Goal: Information Seeking & Learning: Learn about a topic

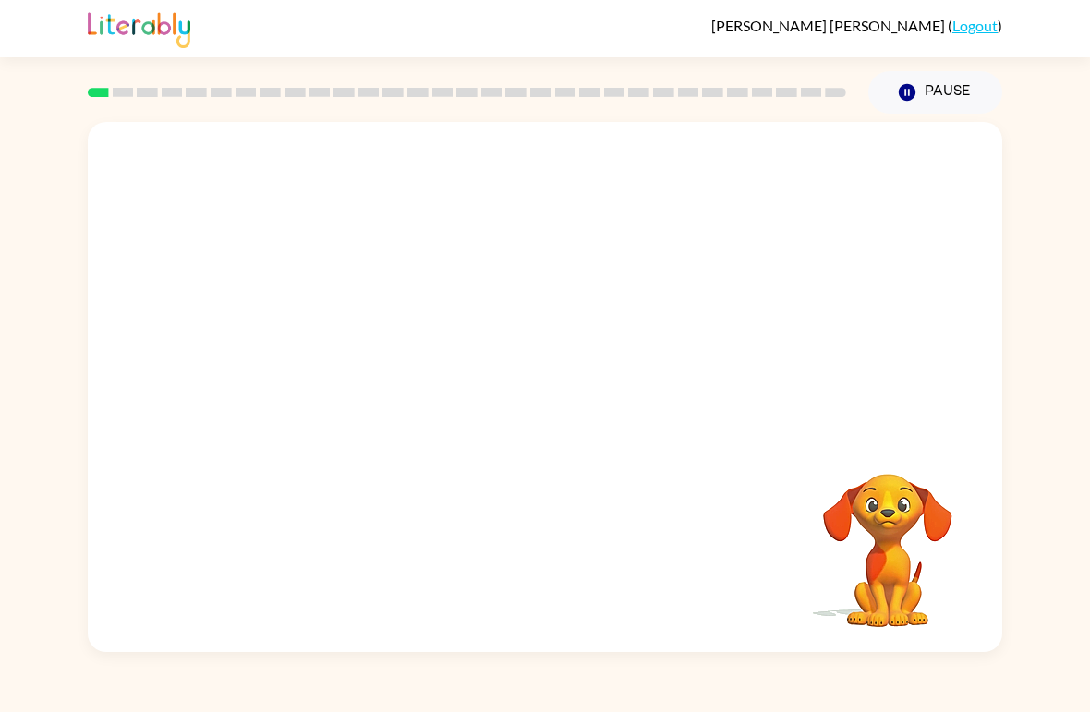
click at [490, 352] on video "Your browser must support playing .mp4 files to use Literably. Please try using…" at bounding box center [545, 278] width 914 height 313
click at [581, 405] on div at bounding box center [545, 396] width 118 height 67
click at [570, 441] on div at bounding box center [545, 387] width 914 height 530
click at [569, 441] on div at bounding box center [545, 387] width 914 height 530
click at [551, 405] on icon "button" at bounding box center [545, 397] width 32 height 32
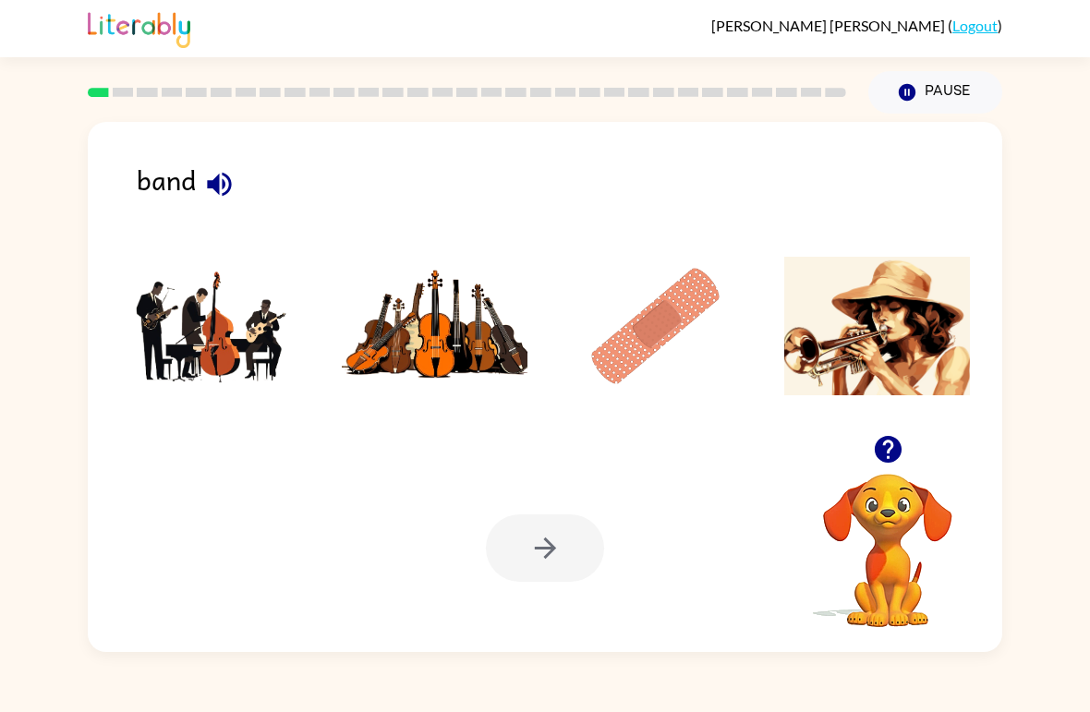
click at [215, 352] on img at bounding box center [213, 326] width 187 height 139
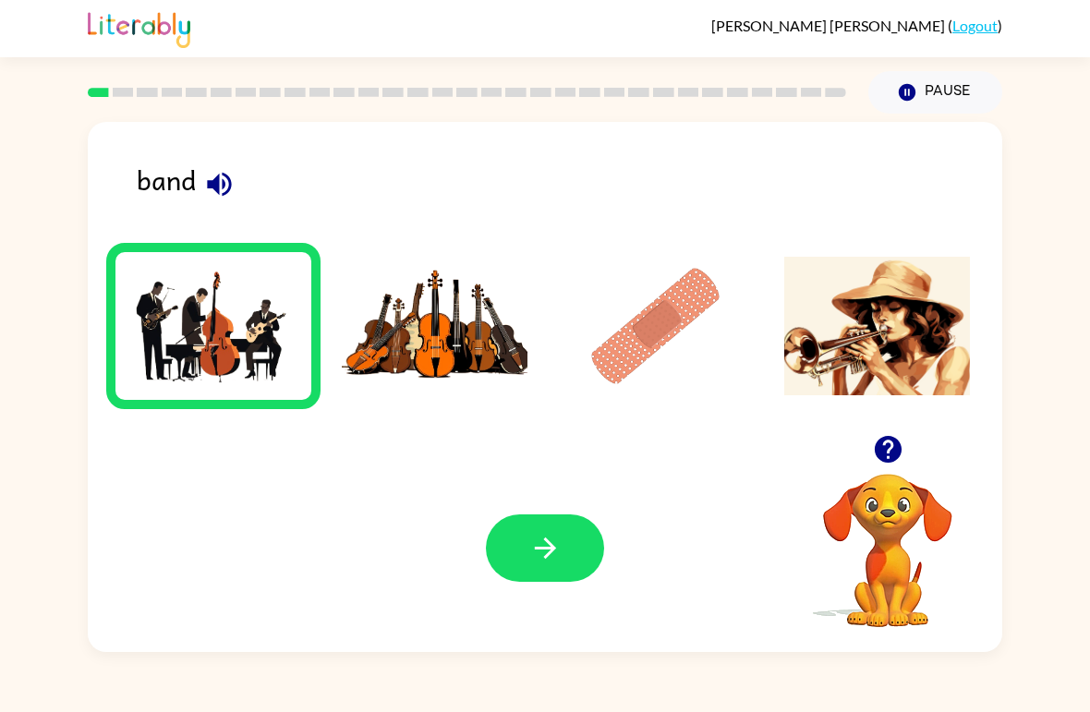
click at [554, 550] on icon "button" at bounding box center [544, 548] width 21 height 21
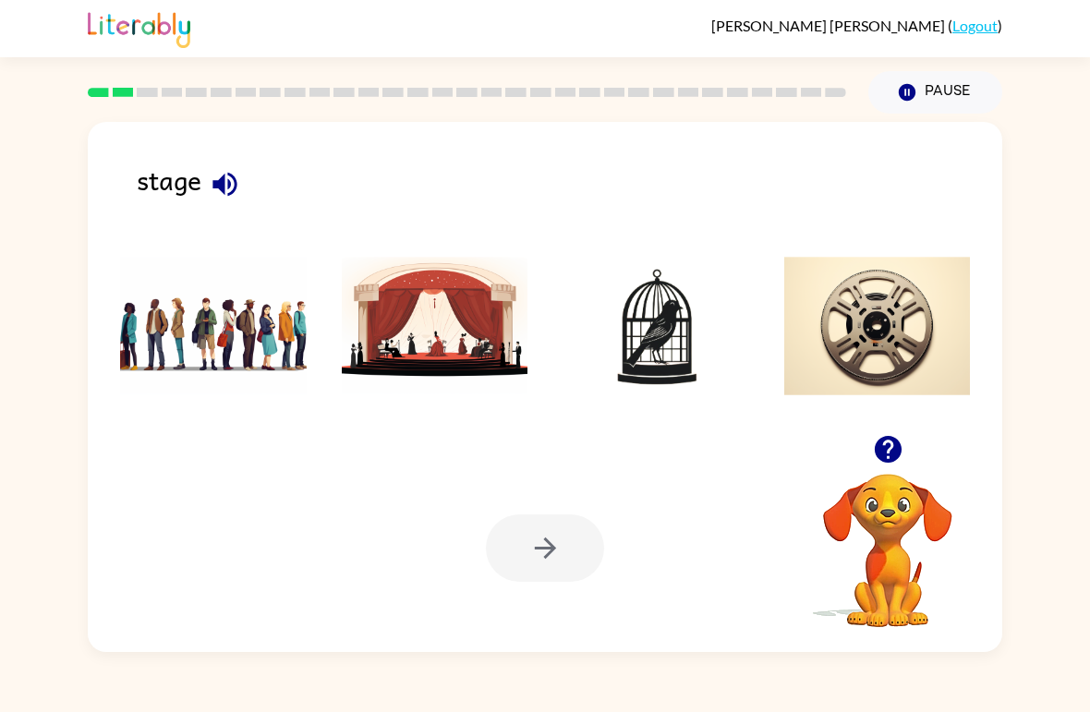
click at [494, 346] on img at bounding box center [435, 326] width 187 height 139
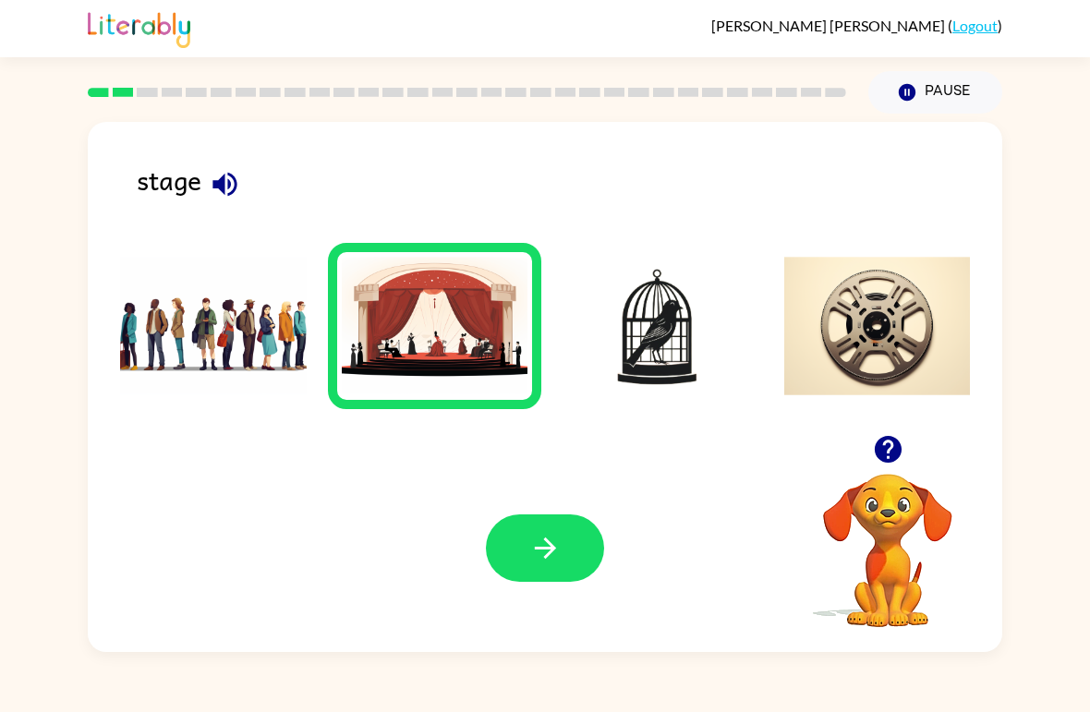
click at [557, 549] on icon "button" at bounding box center [545, 548] width 32 height 32
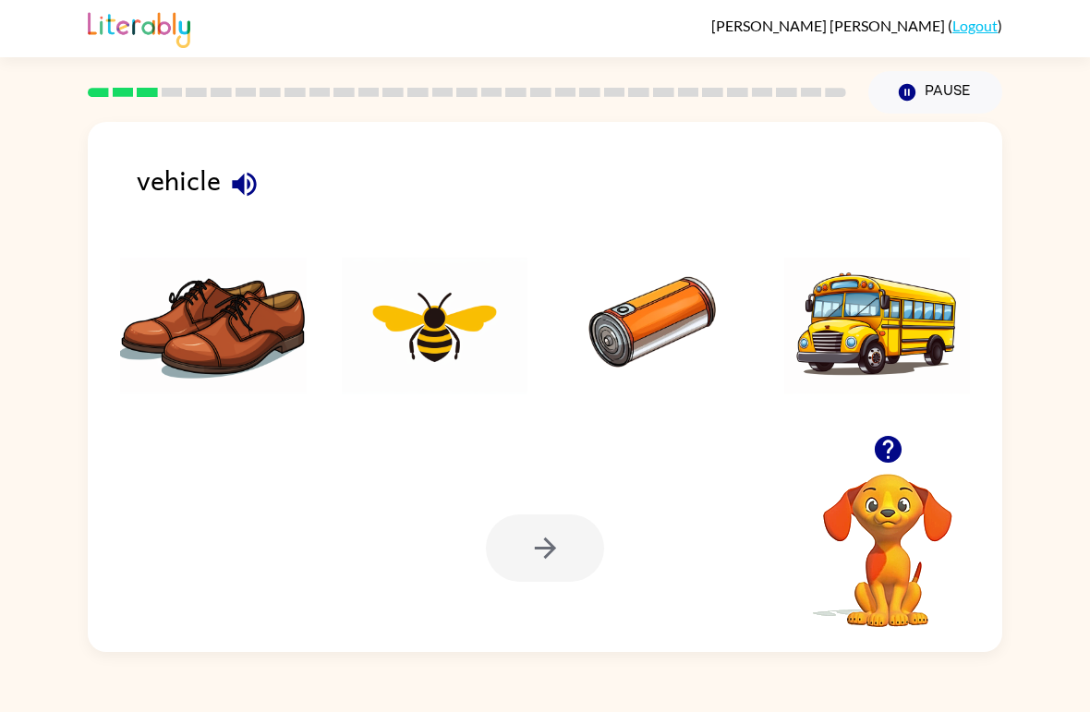
click at [891, 357] on img at bounding box center [877, 326] width 187 height 139
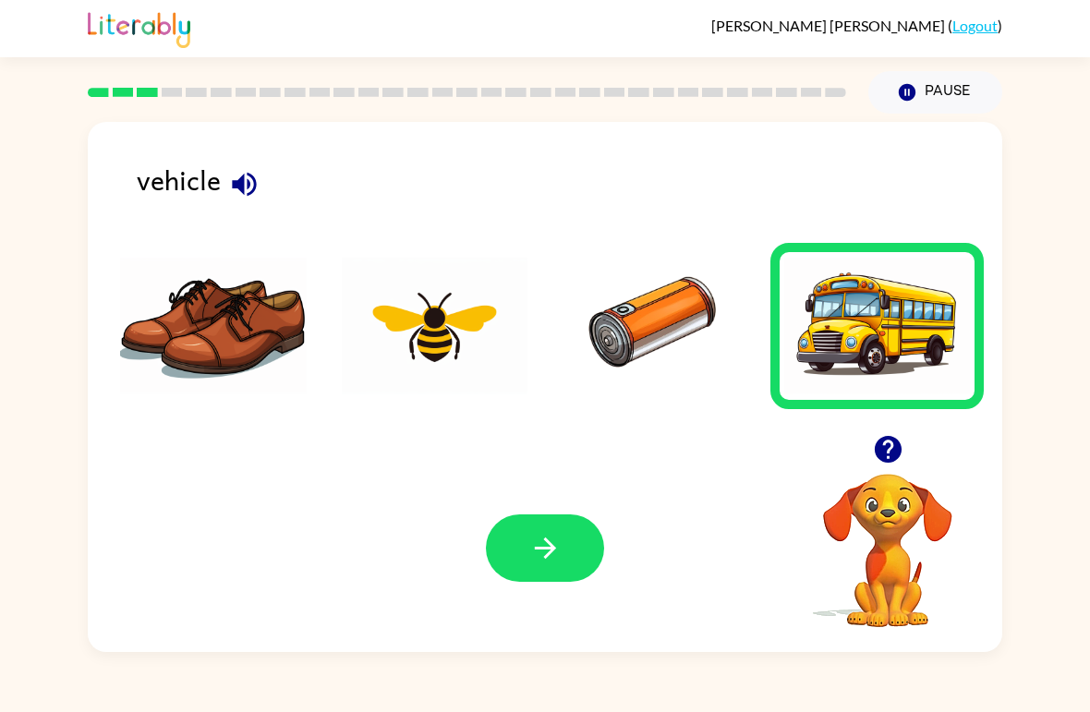
click at [549, 550] on icon "button" at bounding box center [544, 548] width 21 height 21
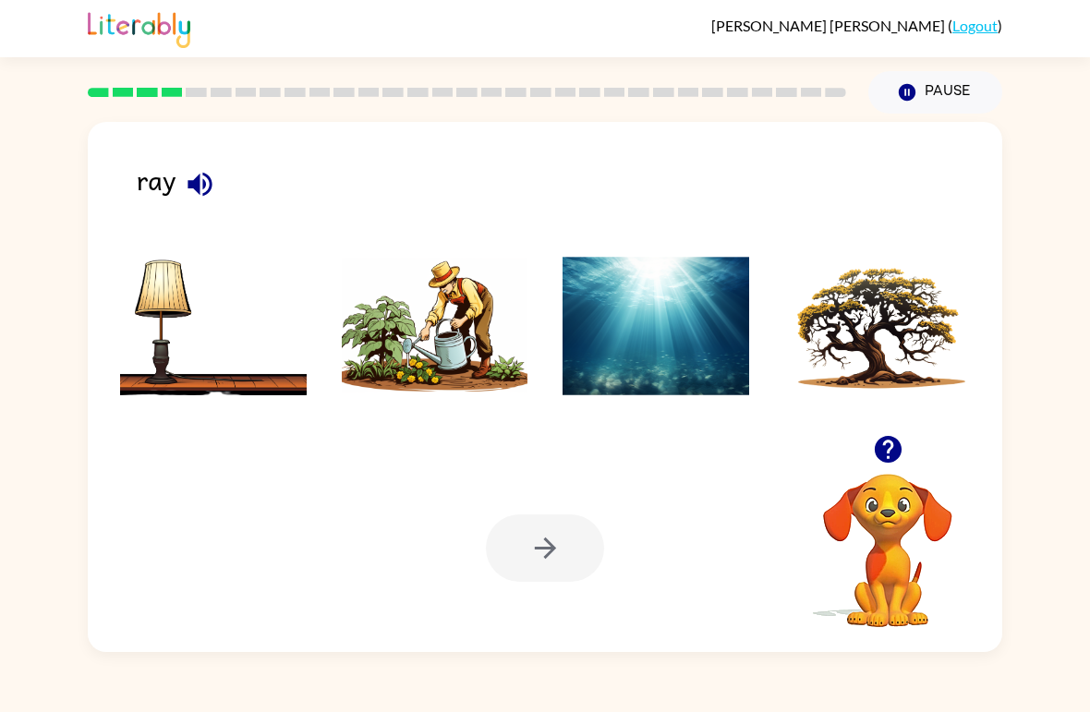
click at [484, 344] on img at bounding box center [435, 326] width 187 height 139
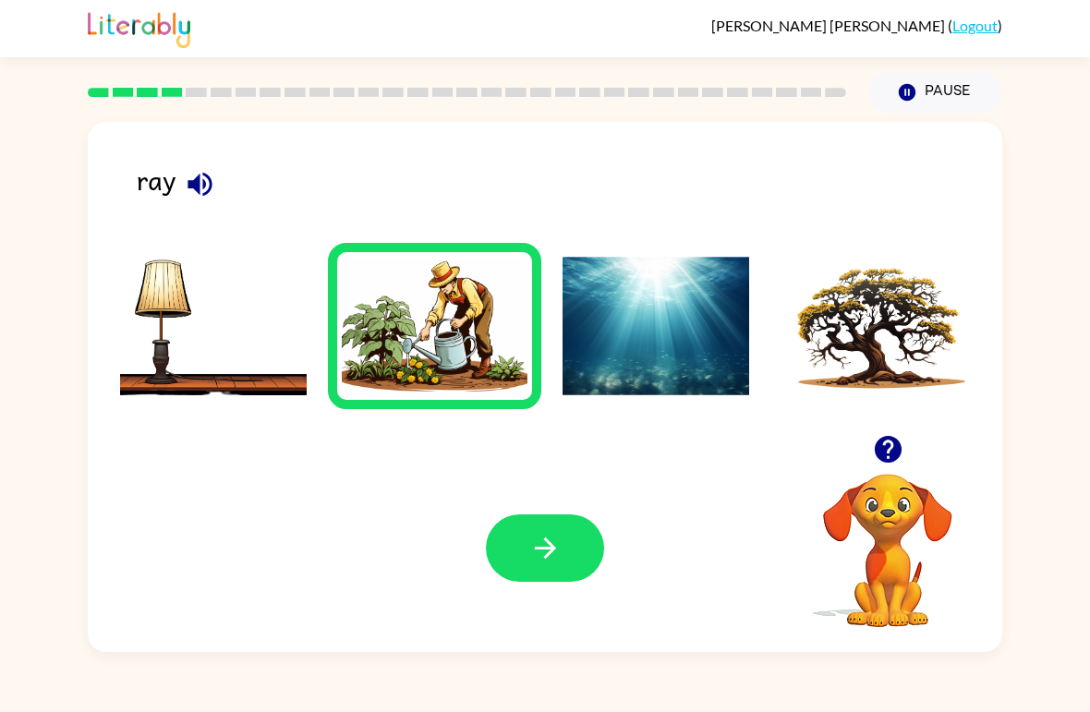
click at [559, 534] on icon "button" at bounding box center [545, 548] width 32 height 32
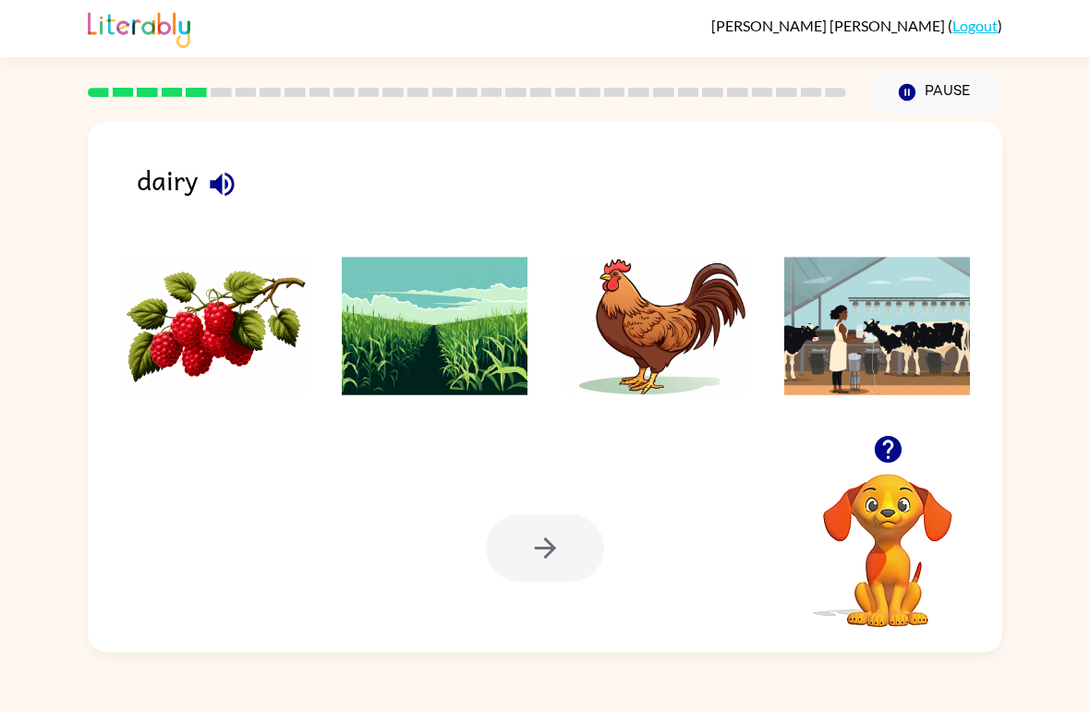
click at [910, 354] on img at bounding box center [877, 326] width 187 height 139
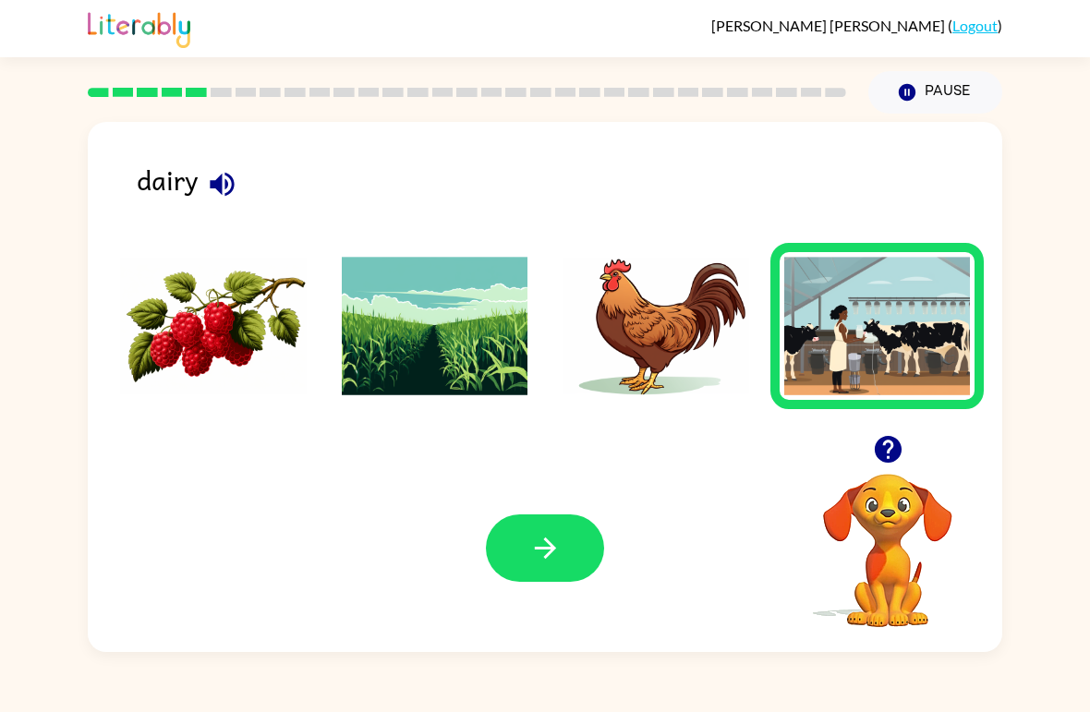
click at [555, 543] on icon "button" at bounding box center [545, 548] width 32 height 32
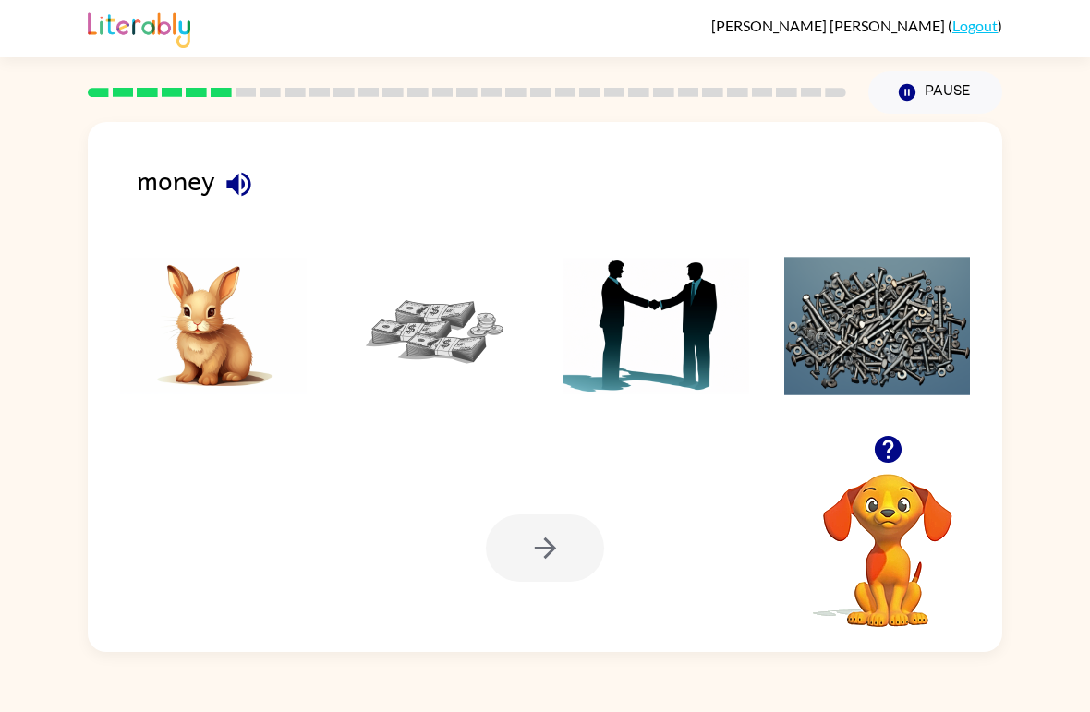
click at [471, 341] on img at bounding box center [435, 326] width 187 height 139
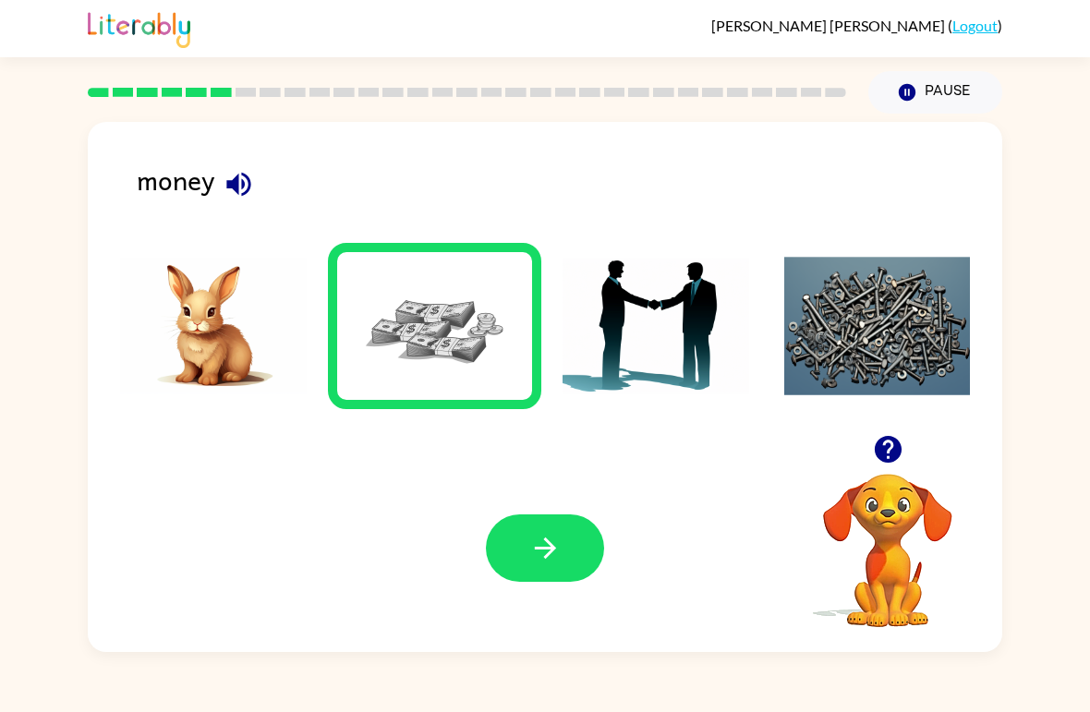
click at [557, 526] on button "button" at bounding box center [545, 547] width 118 height 67
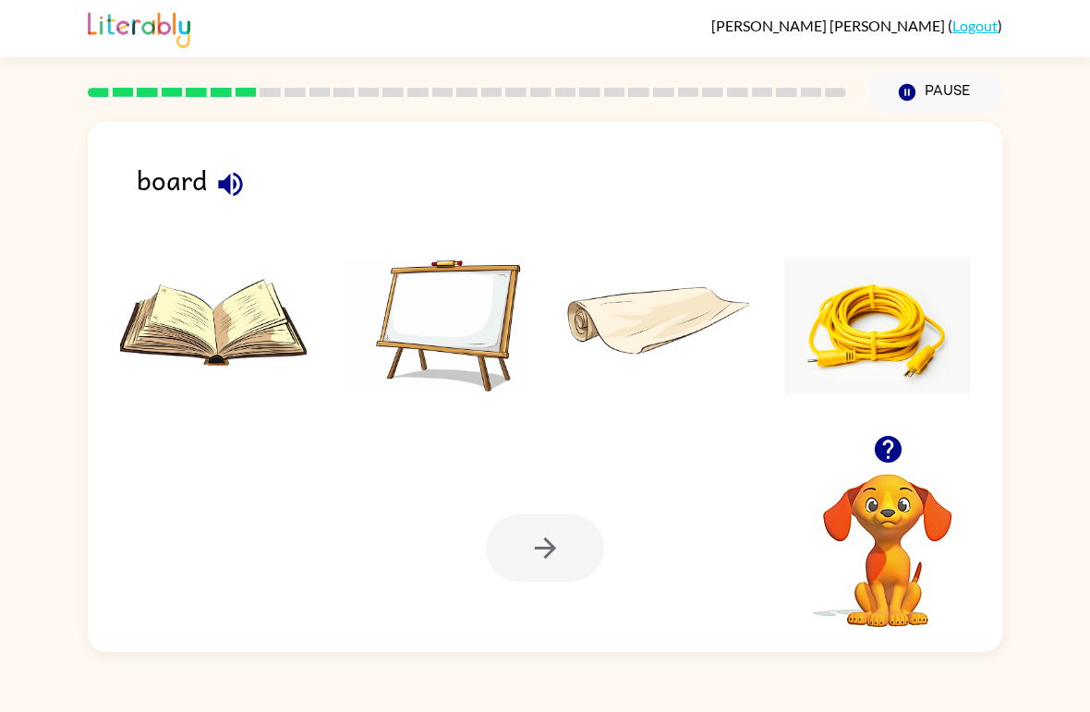
click at [489, 335] on img at bounding box center [435, 326] width 187 height 139
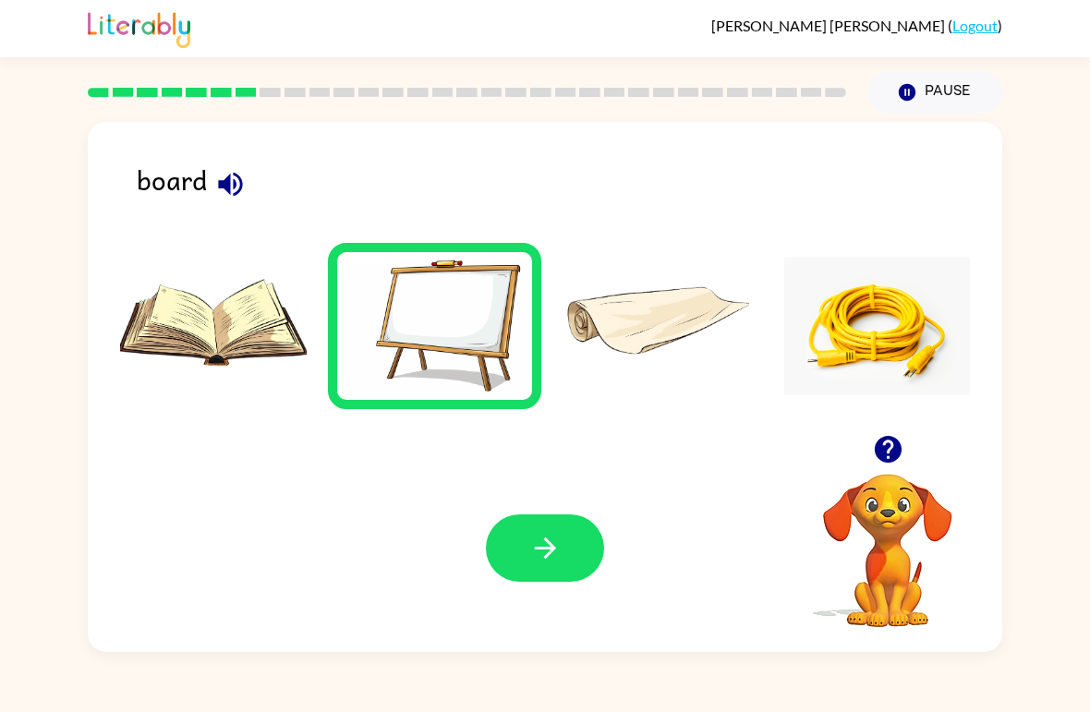
click at [536, 541] on icon "button" at bounding box center [545, 548] width 32 height 32
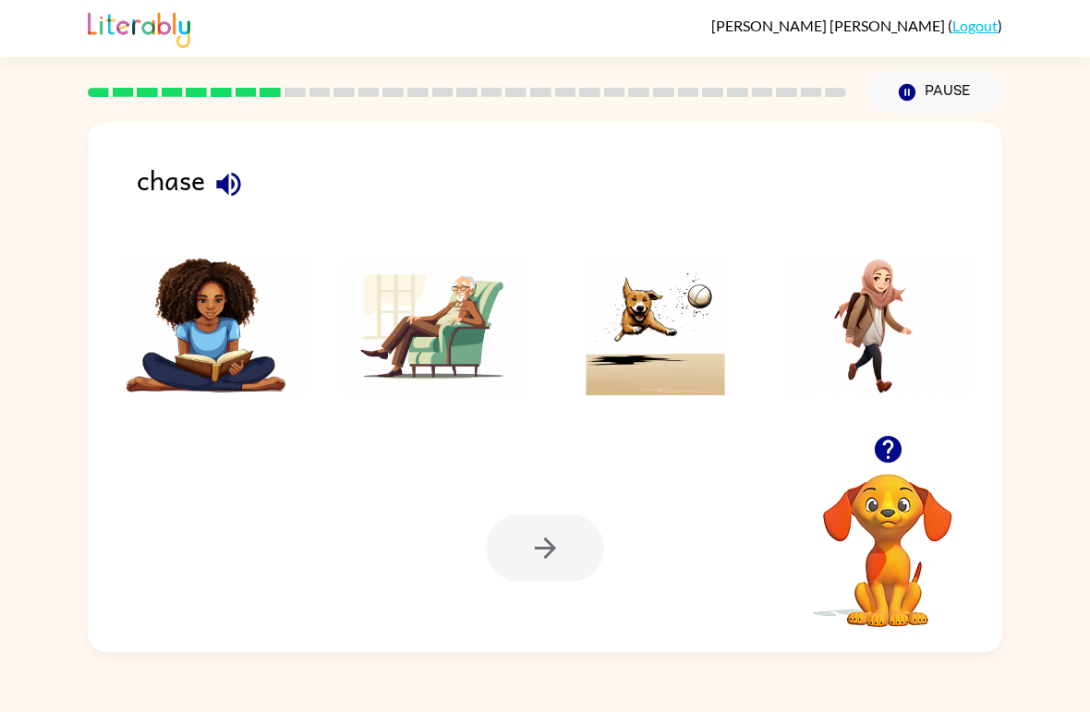
click at [636, 363] on img at bounding box center [655, 326] width 187 height 139
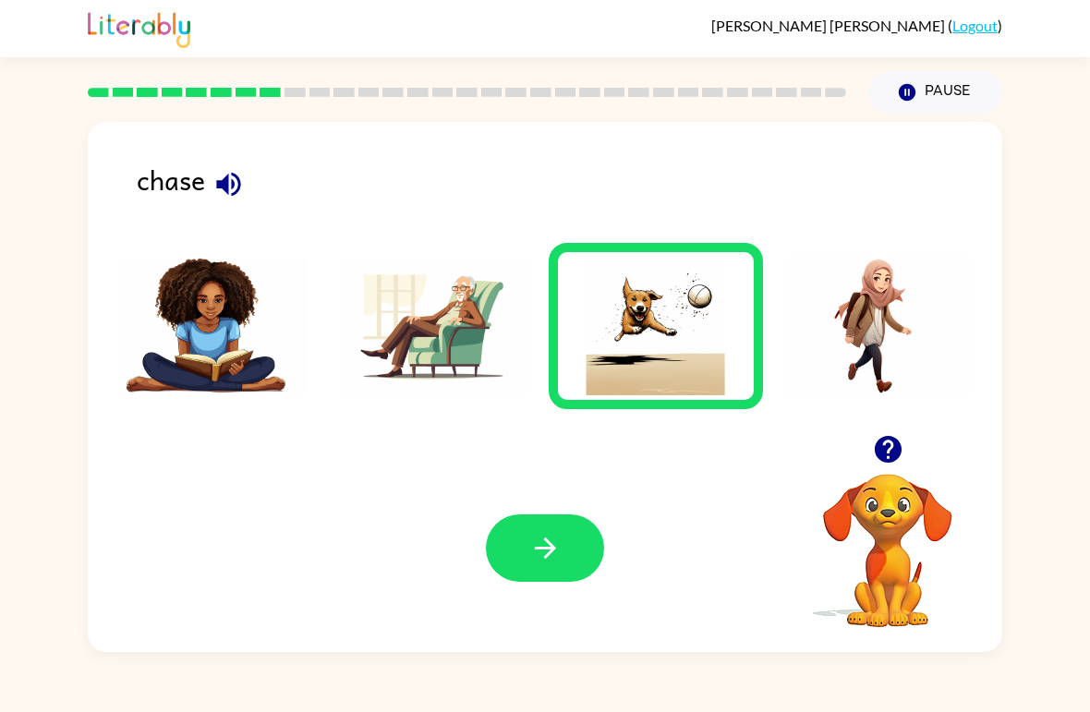
click at [511, 595] on div "Your browser must support playing .mp4 files to use Literably. Please try using…" at bounding box center [545, 548] width 914 height 208
click at [544, 551] on icon "button" at bounding box center [545, 548] width 32 height 32
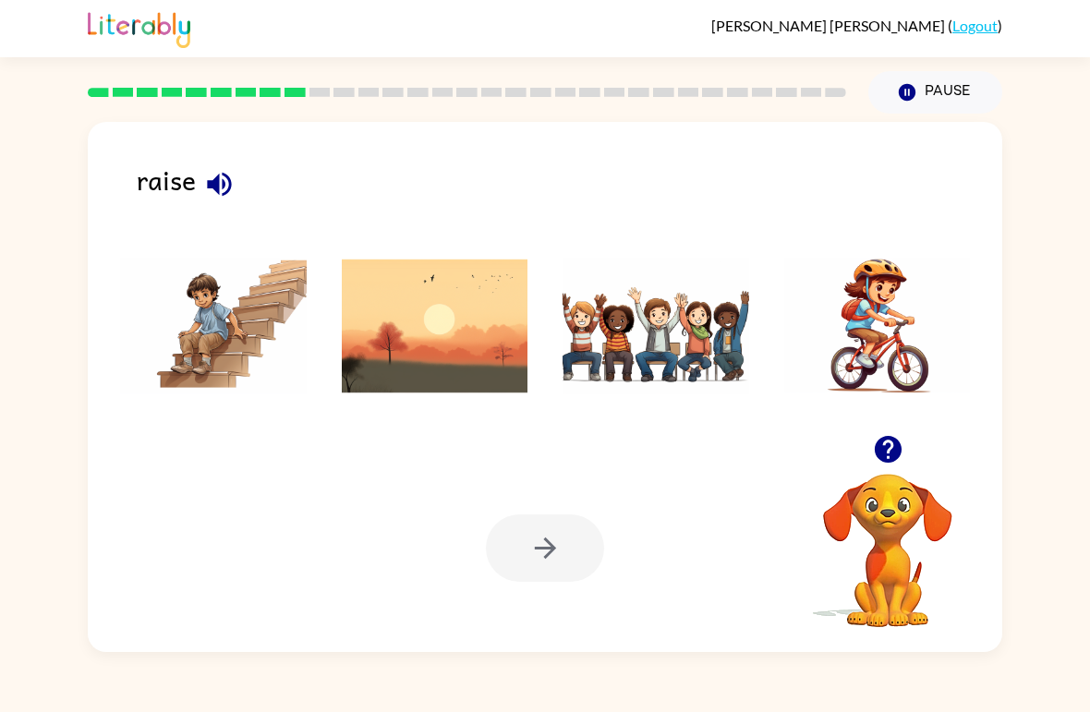
click at [715, 366] on img at bounding box center [655, 326] width 187 height 139
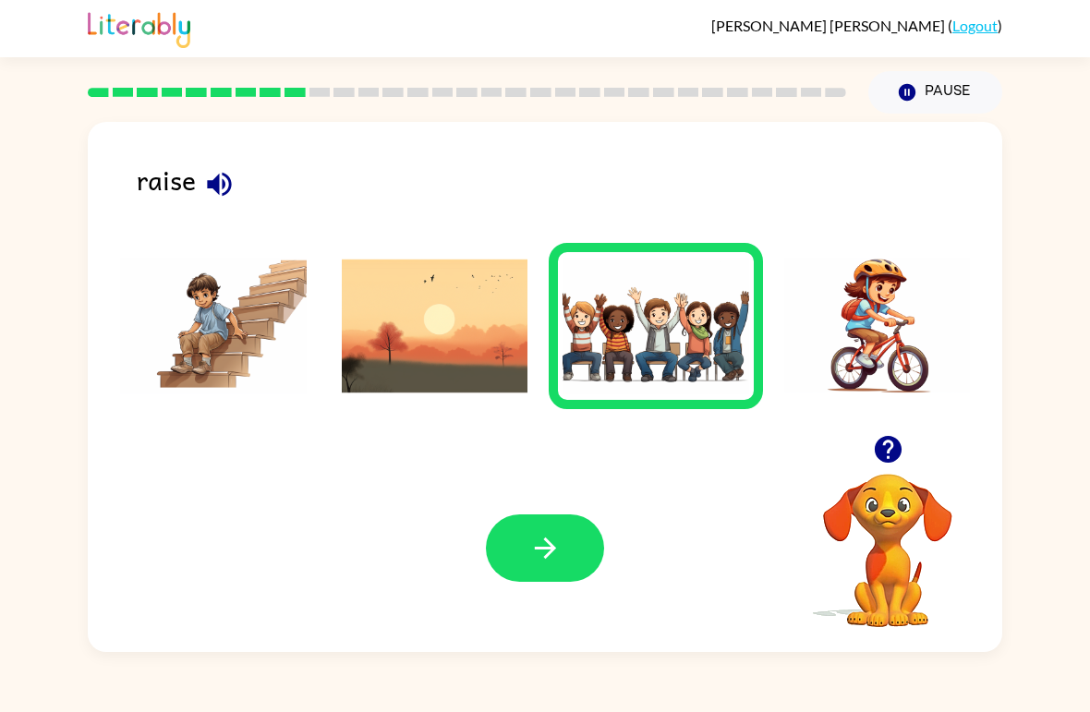
click at [579, 517] on button "button" at bounding box center [545, 547] width 118 height 67
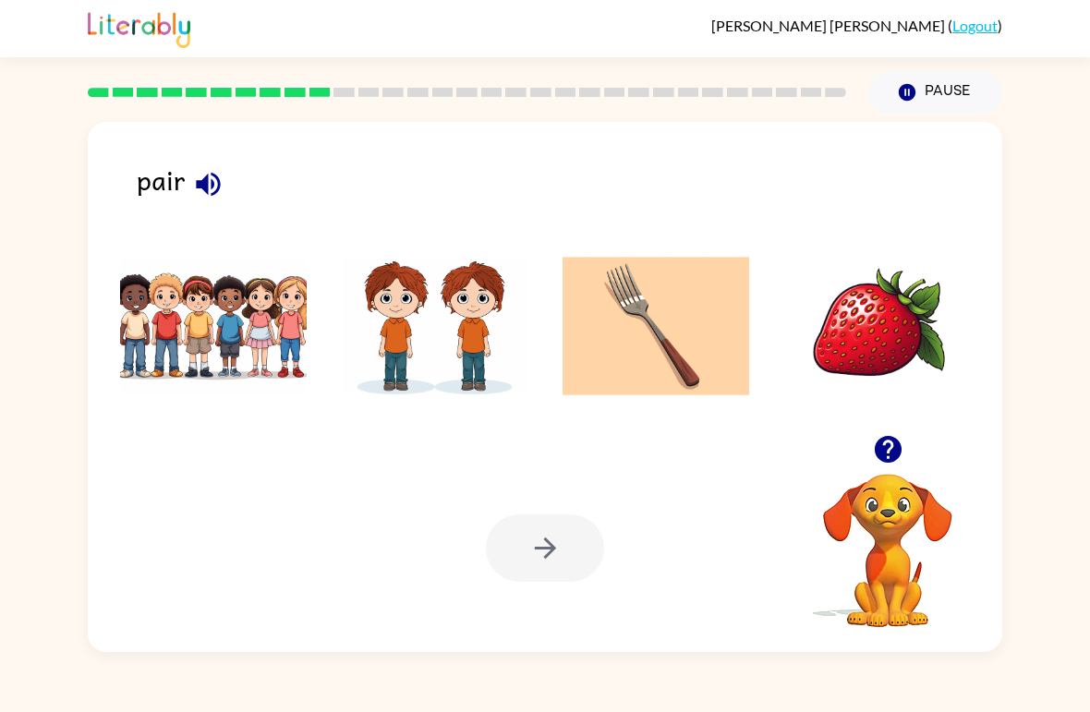
click at [484, 347] on img at bounding box center [435, 326] width 187 height 139
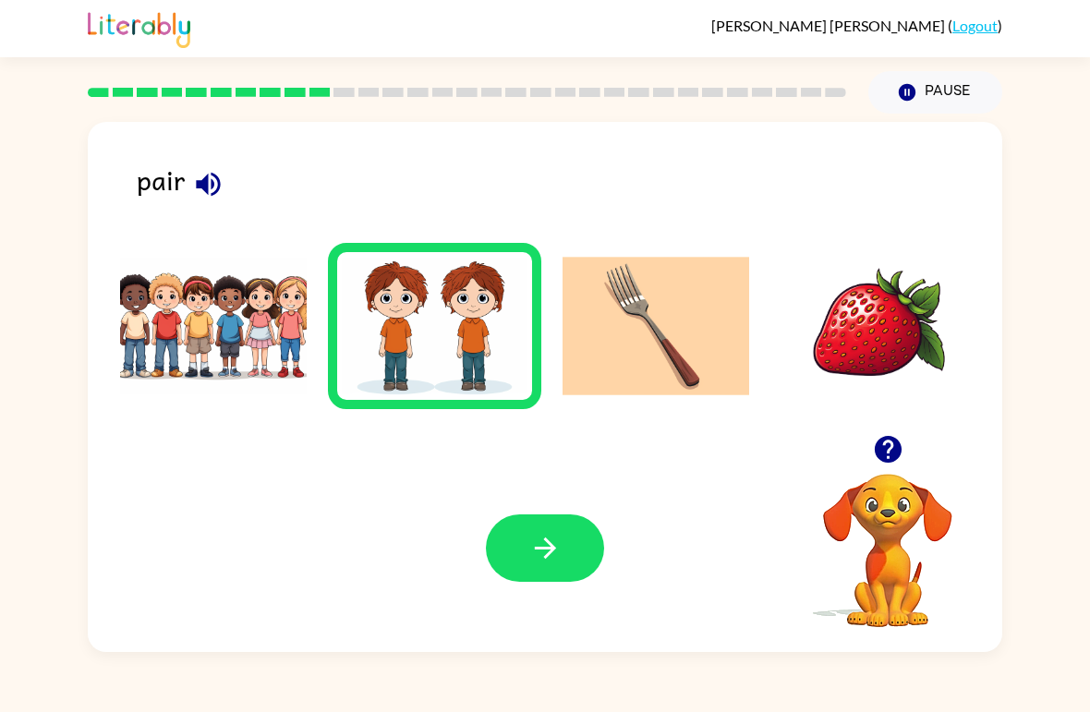
click at [561, 550] on icon "button" at bounding box center [545, 548] width 32 height 32
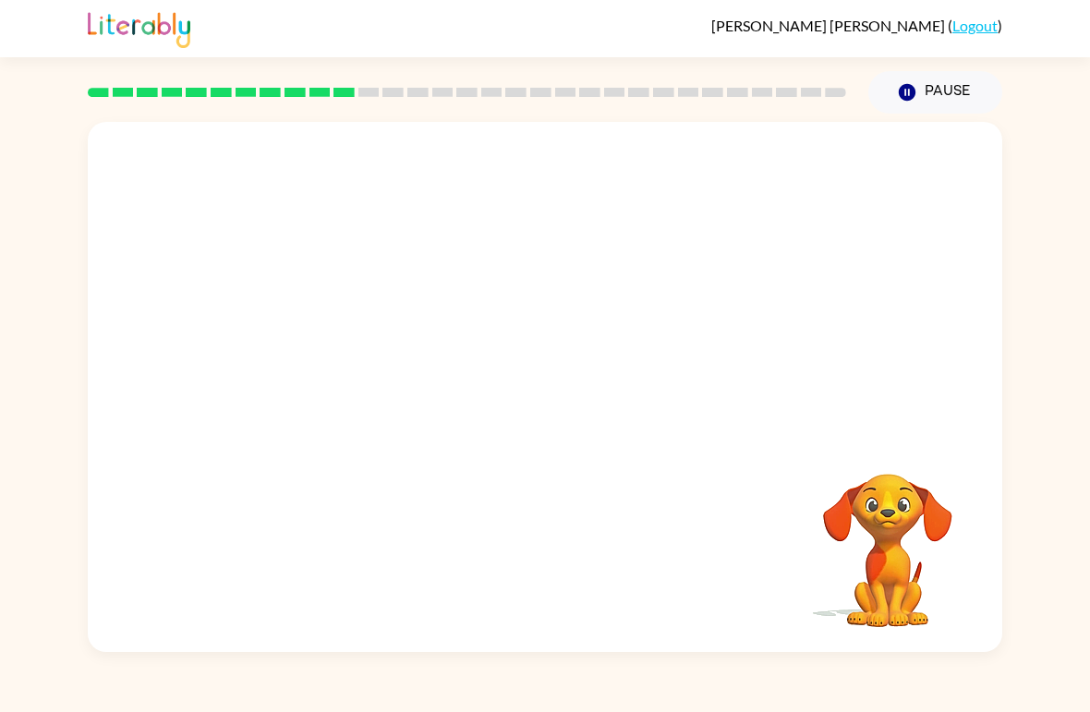
click at [336, 363] on video "Your browser must support playing .mp4 files to use Literably. Please try using…" at bounding box center [545, 278] width 914 height 313
click at [354, 360] on video "Your browser must support playing .mp4 files to use Literably. Please try using…" at bounding box center [545, 278] width 914 height 313
click at [353, 359] on video "Your browser must support playing .mp4 files to use Literably. Please try using…" at bounding box center [545, 278] width 914 height 313
click at [354, 352] on video "Your browser must support playing .mp4 files to use Literably. Please try using…" at bounding box center [545, 278] width 914 height 313
click at [368, 359] on video "Your browser must support playing .mp4 files to use Literably. Please try using…" at bounding box center [545, 278] width 914 height 313
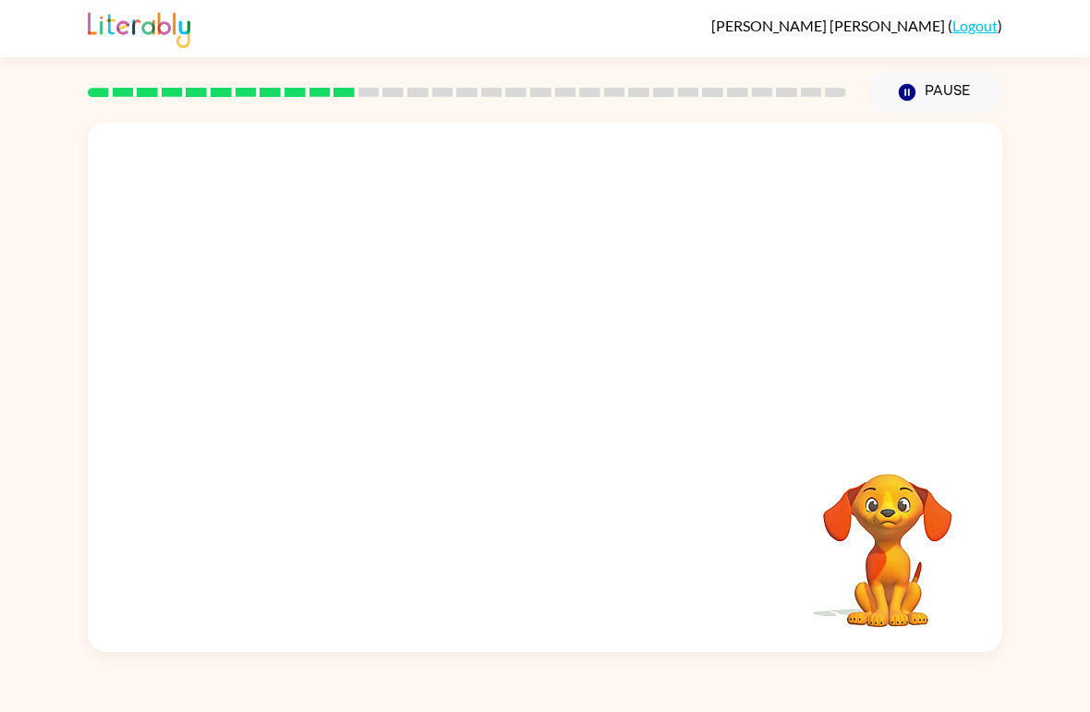
click at [347, 350] on video "Your browser must support playing .mp4 files to use Literably. Please try using…" at bounding box center [545, 278] width 914 height 313
click at [324, 359] on video "Your browser must support playing .mp4 files to use Literably. Please try using…" at bounding box center [545, 278] width 914 height 313
click at [352, 355] on video "Your browser must support playing .mp4 files to use Literably. Please try using…" at bounding box center [545, 278] width 914 height 313
click at [541, 391] on div at bounding box center [545, 396] width 118 height 67
click at [574, 394] on div at bounding box center [545, 396] width 118 height 67
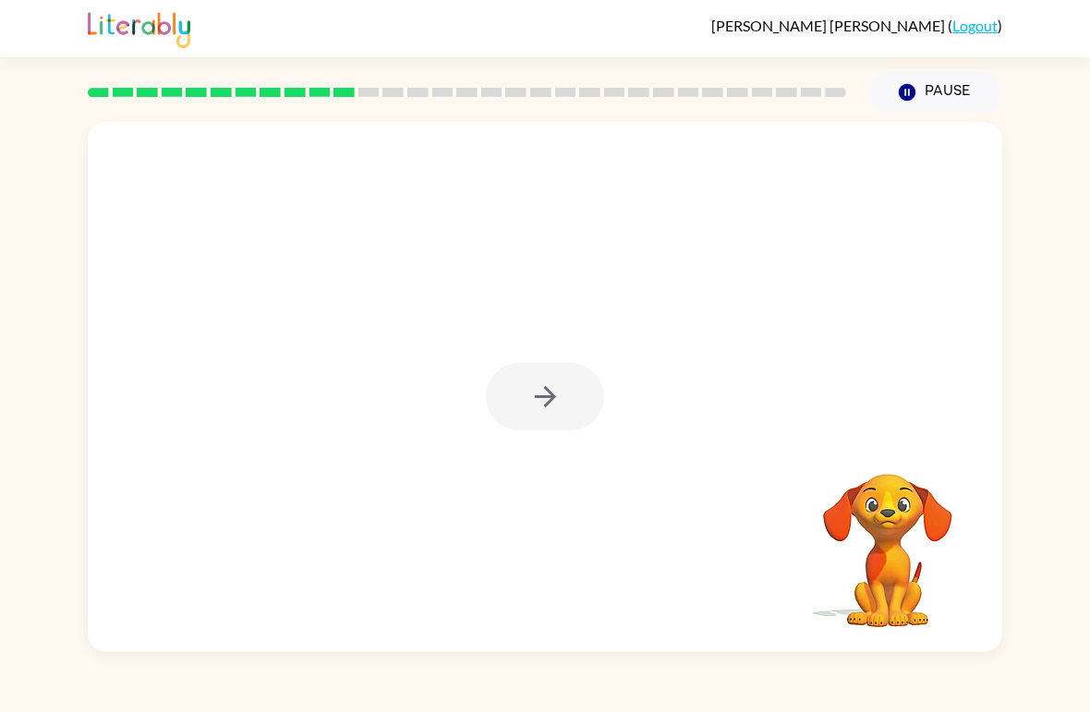
click at [544, 417] on div at bounding box center [545, 396] width 118 height 67
click at [545, 414] on div at bounding box center [545, 396] width 118 height 67
click at [559, 405] on div at bounding box center [545, 396] width 118 height 67
click at [555, 399] on icon "button" at bounding box center [545, 397] width 32 height 32
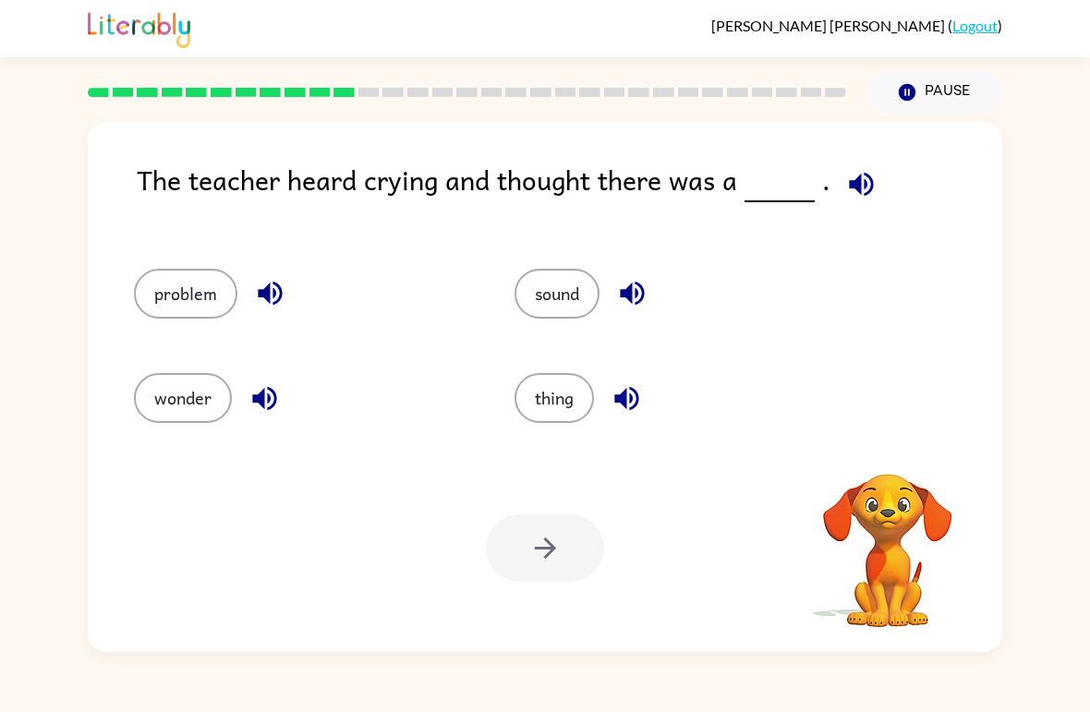
click at [562, 393] on button "thing" at bounding box center [553, 398] width 79 height 50
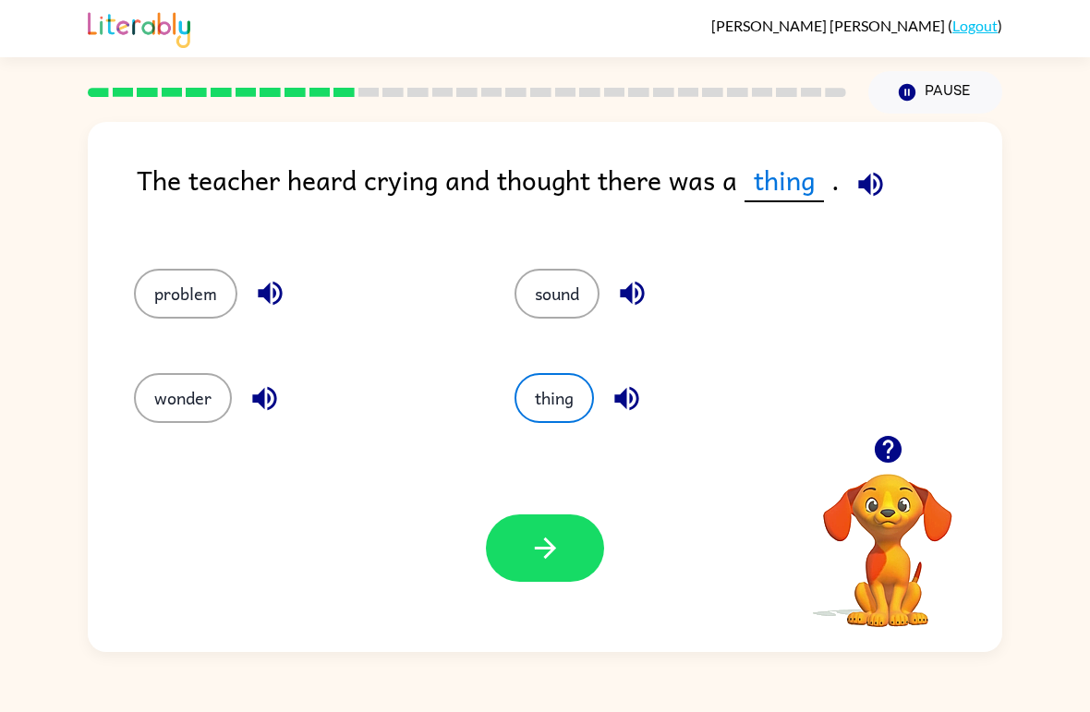
click at [198, 302] on button "problem" at bounding box center [185, 294] width 103 height 50
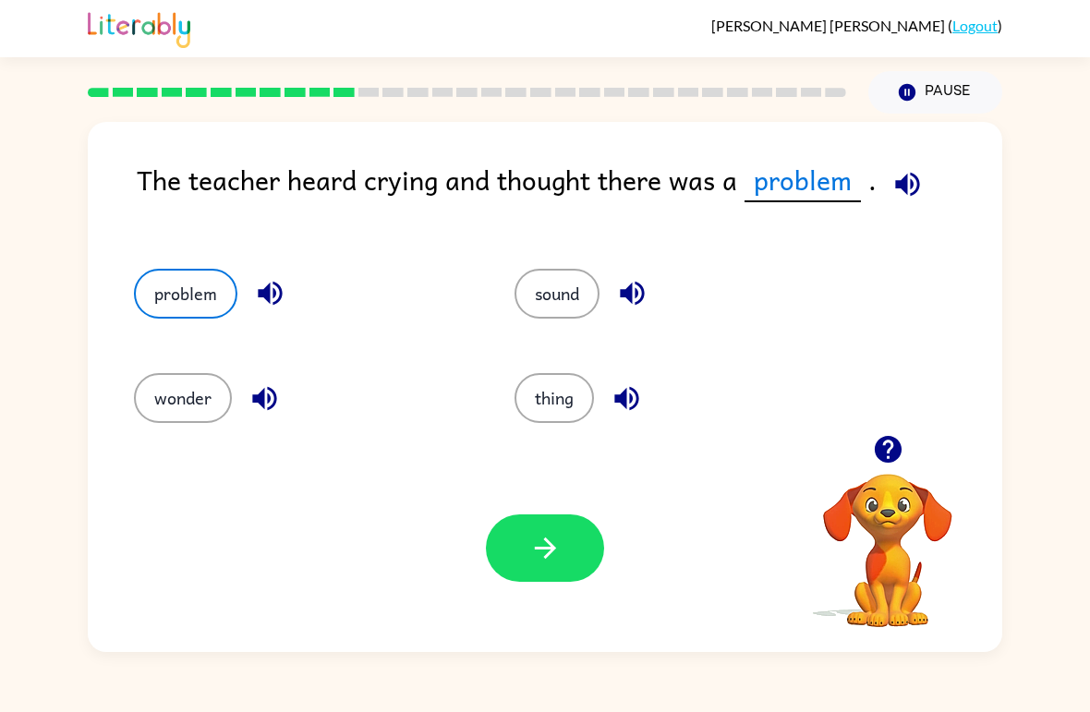
click at [563, 544] on button "button" at bounding box center [545, 547] width 118 height 67
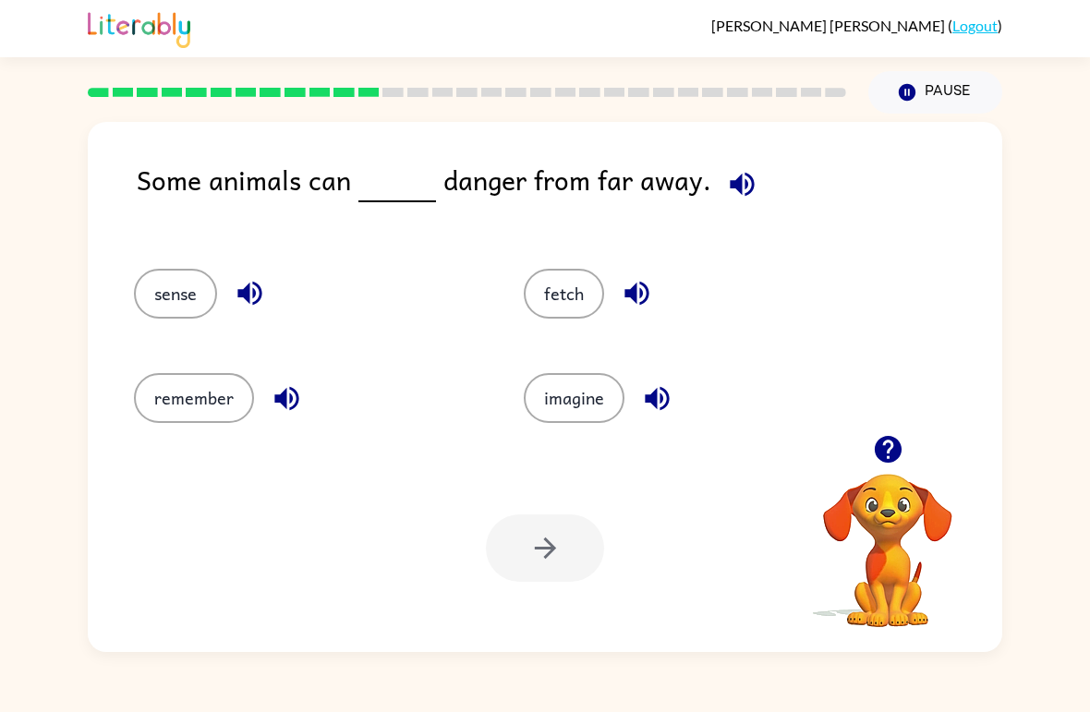
click at [189, 305] on button "sense" at bounding box center [175, 294] width 83 height 50
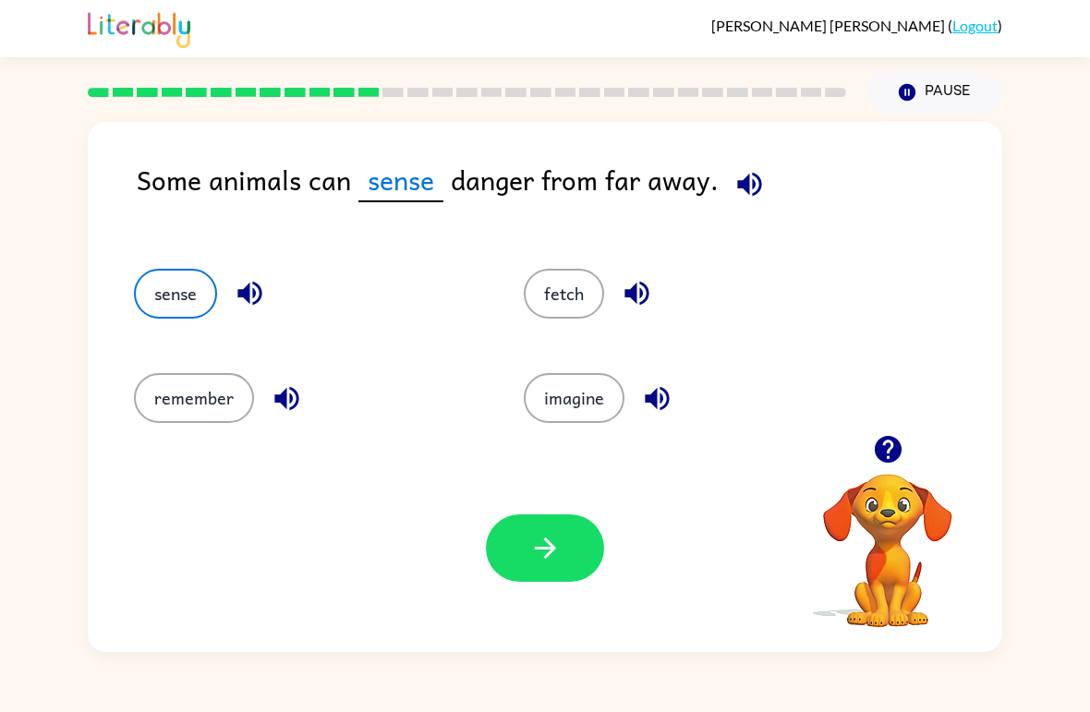
click at [567, 540] on button "button" at bounding box center [545, 547] width 118 height 67
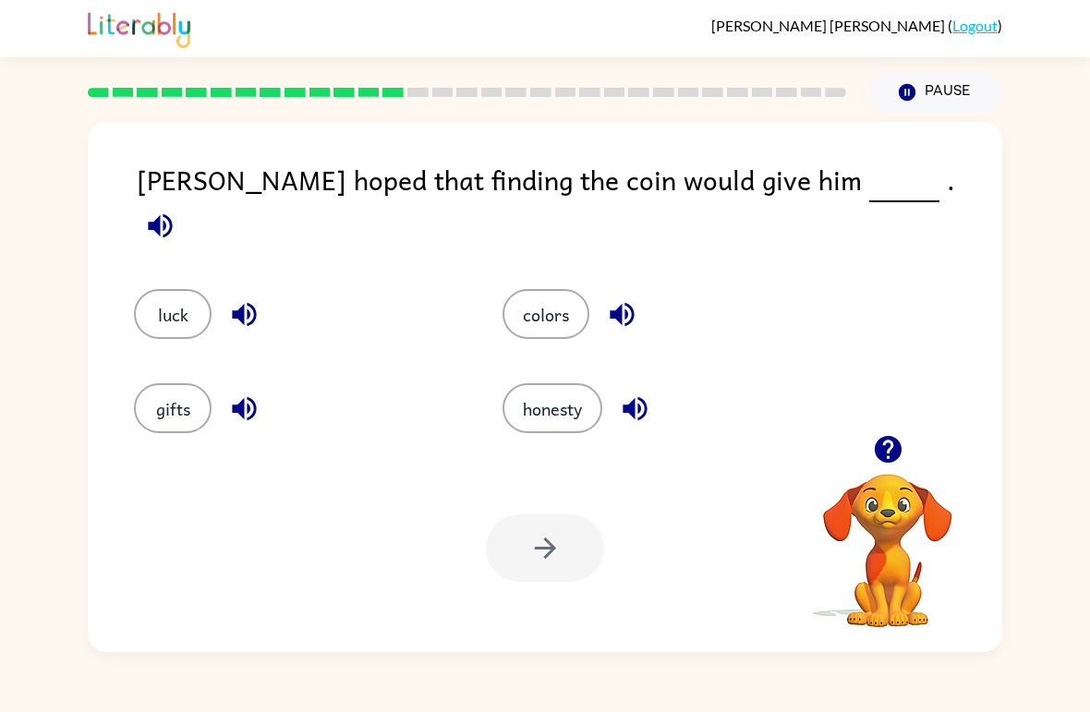
click at [165, 306] on button "luck" at bounding box center [173, 314] width 78 height 50
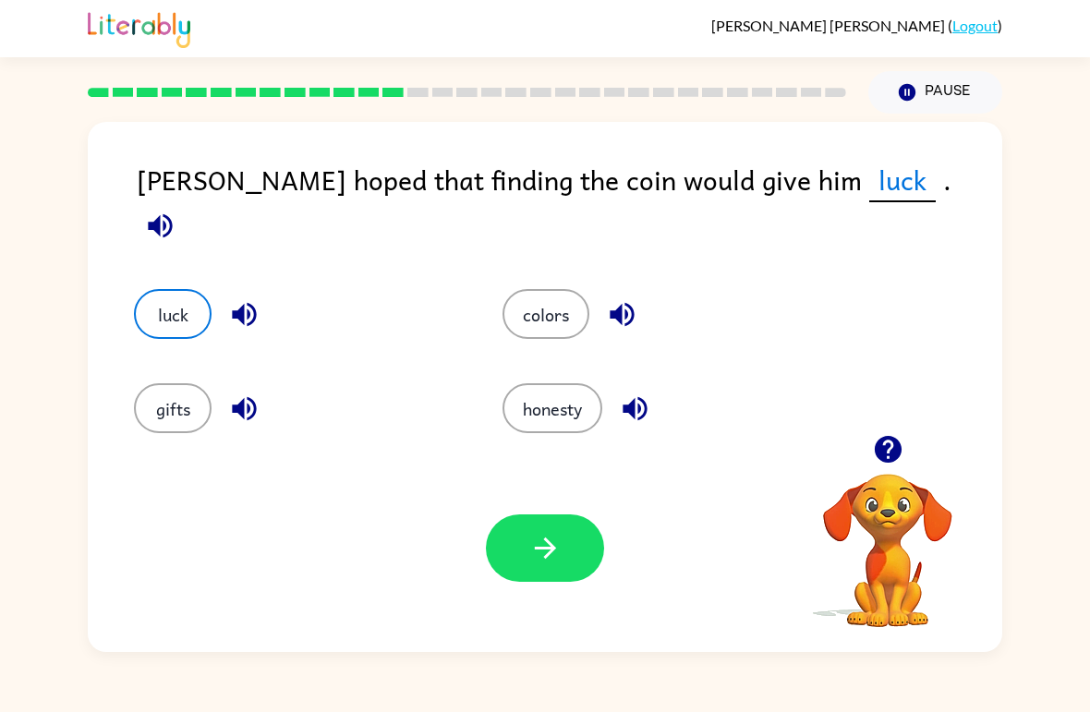
click at [554, 545] on icon "button" at bounding box center [545, 548] width 32 height 32
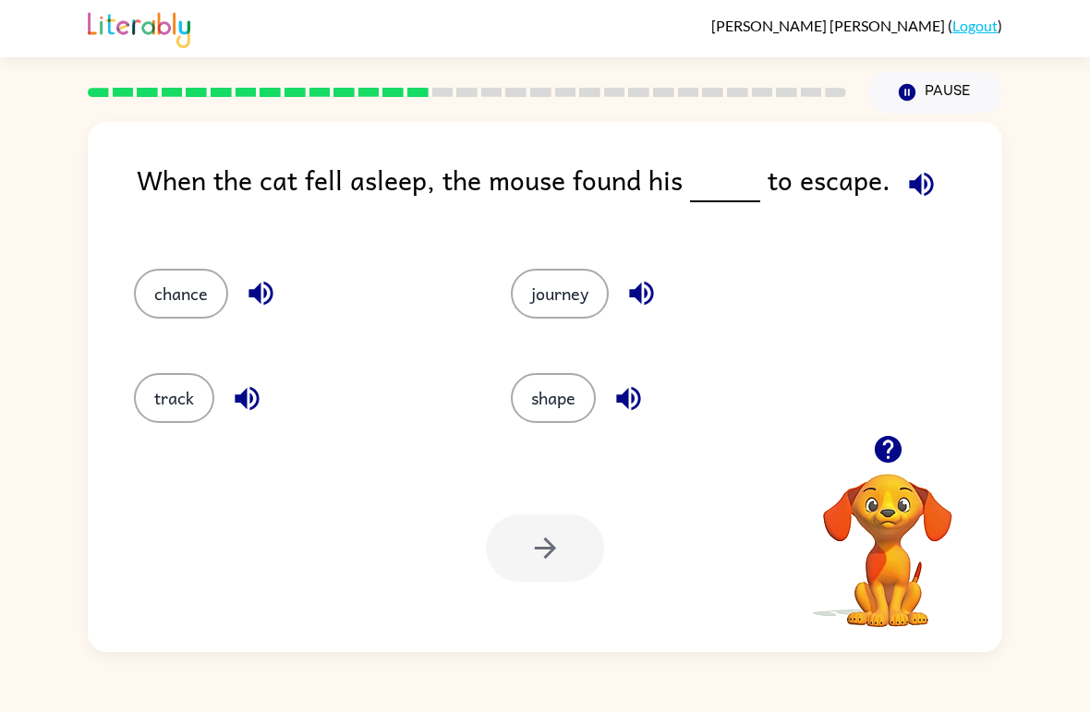
click at [198, 298] on button "chance" at bounding box center [181, 294] width 94 height 50
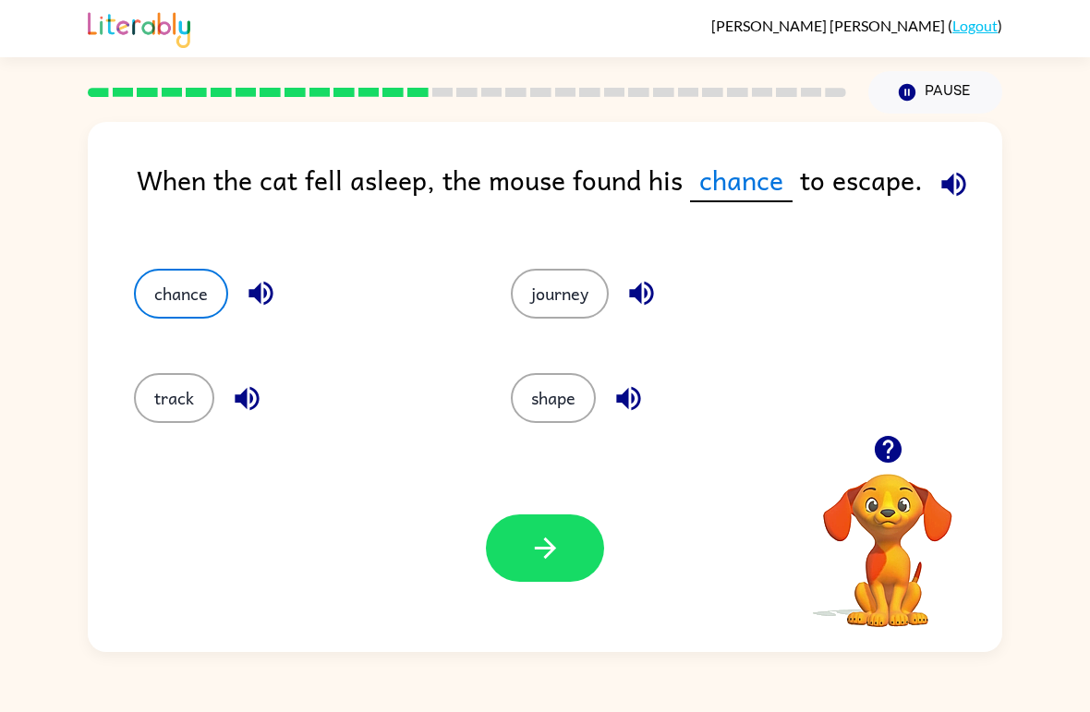
click at [563, 552] on button "button" at bounding box center [545, 547] width 118 height 67
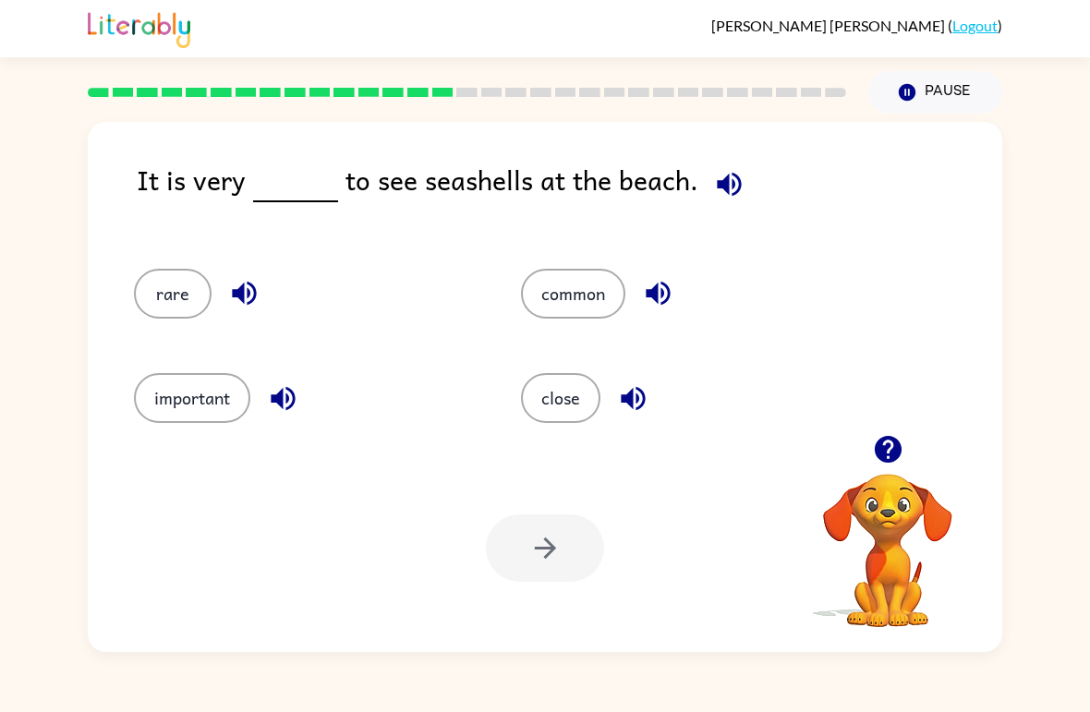
click at [577, 291] on button "common" at bounding box center [573, 294] width 104 height 50
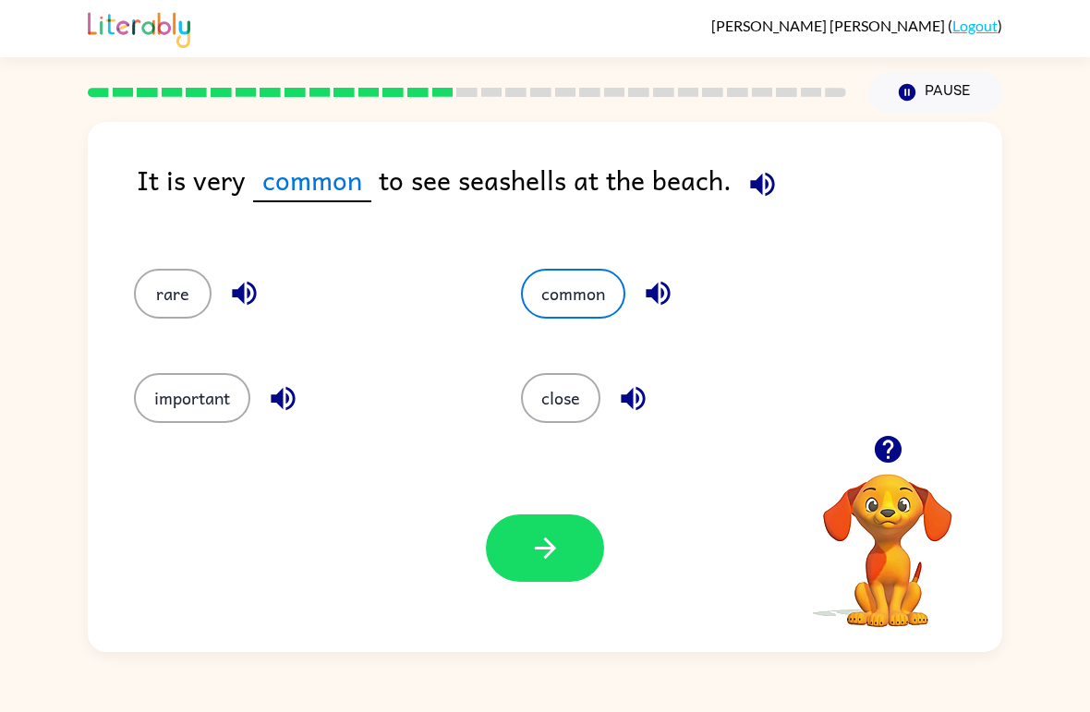
click at [566, 534] on button "button" at bounding box center [545, 547] width 118 height 67
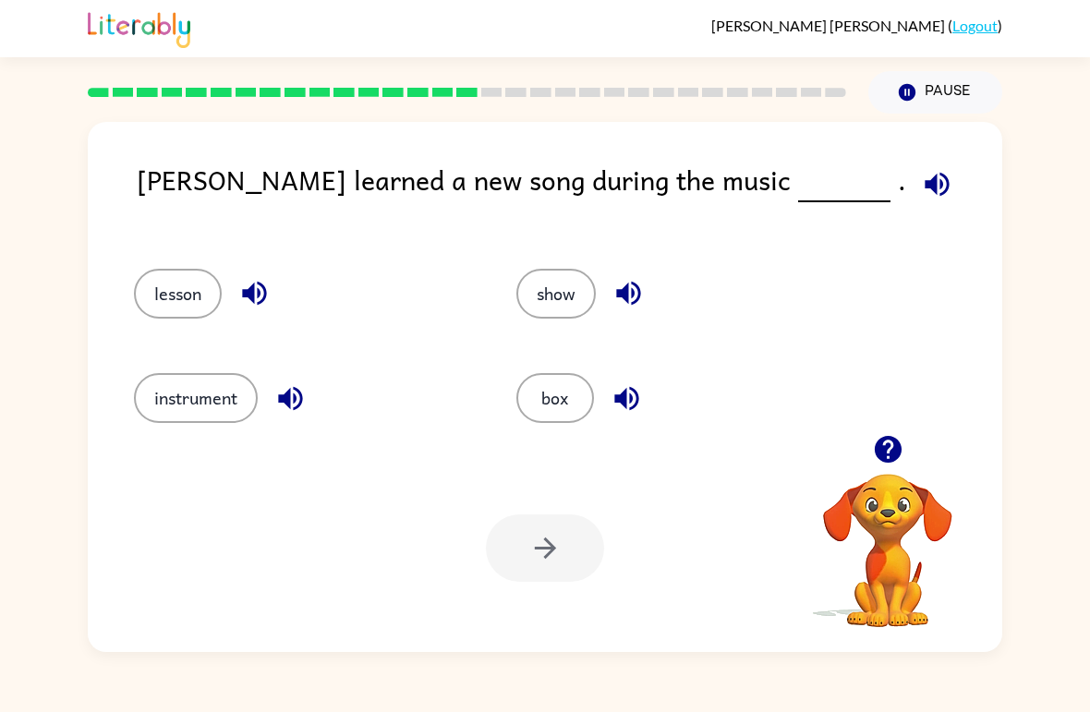
click at [180, 298] on button "lesson" at bounding box center [178, 294] width 88 height 50
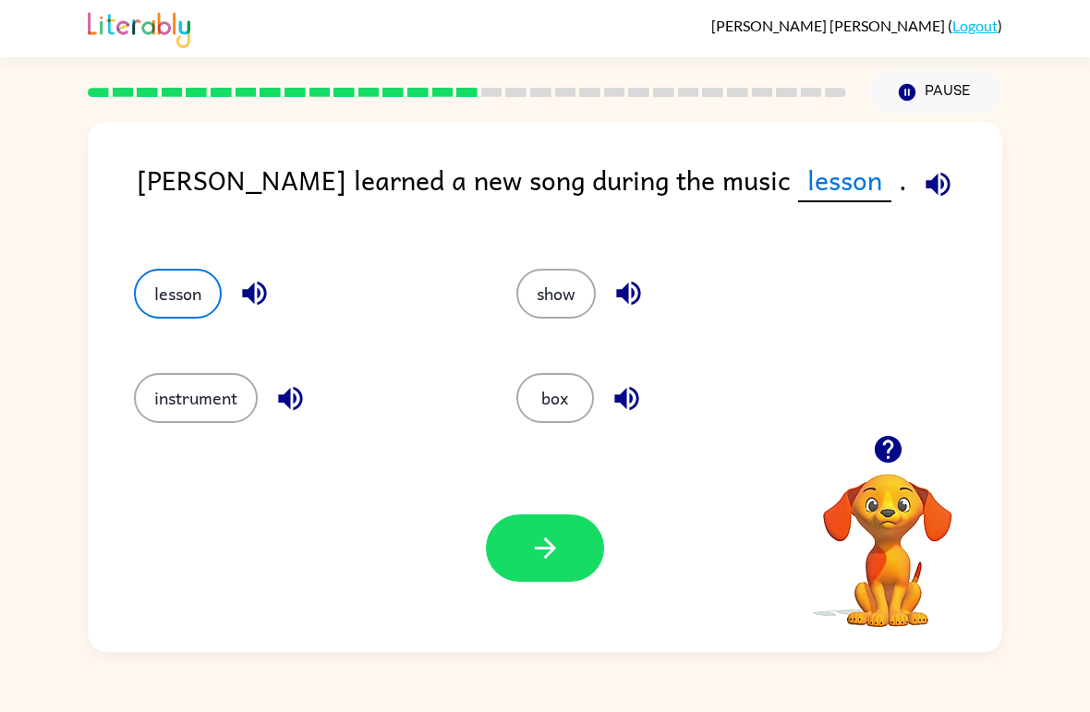
click at [556, 561] on icon "button" at bounding box center [545, 548] width 32 height 32
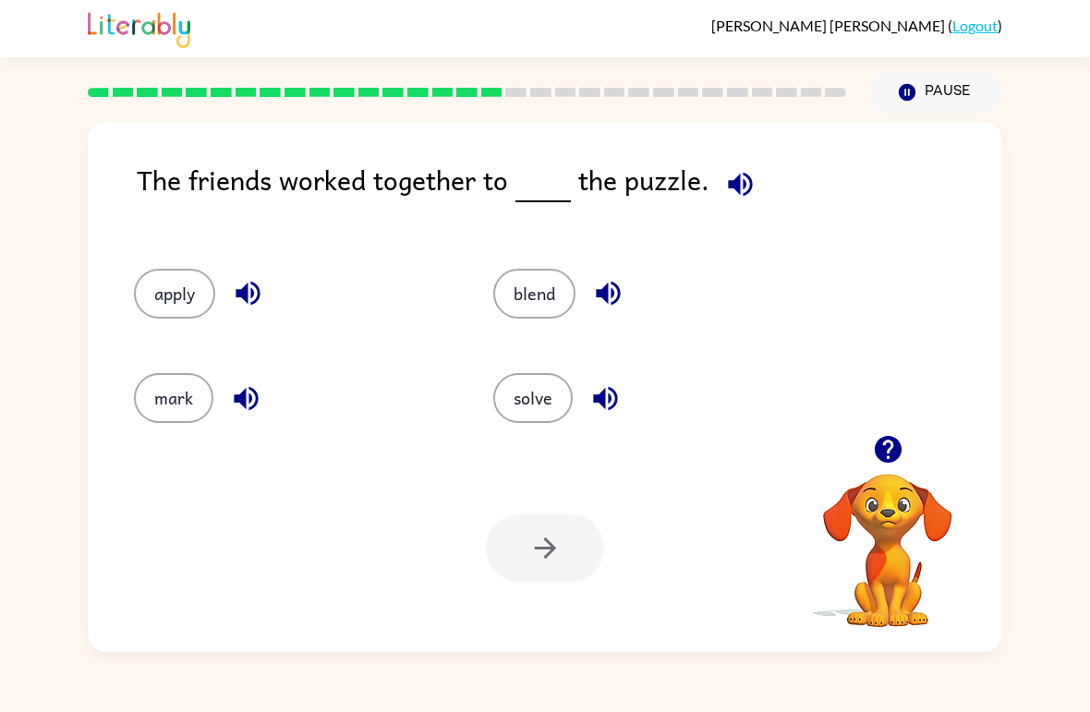
click at [538, 400] on button "solve" at bounding box center [532, 398] width 79 height 50
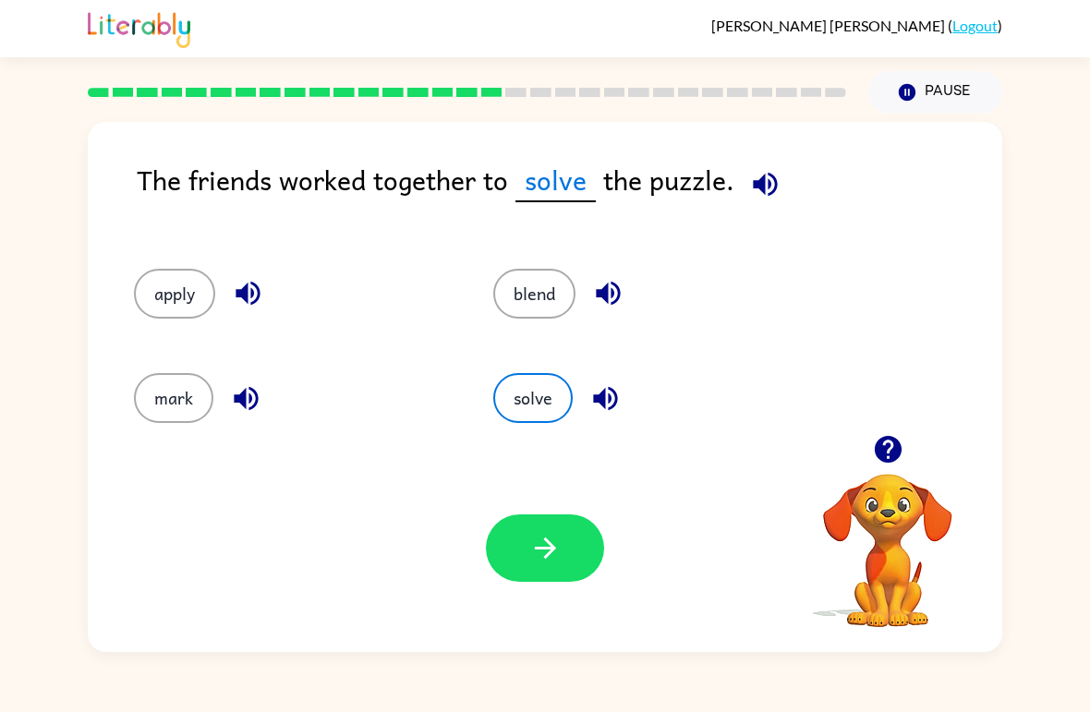
click at [538, 555] on icon "button" at bounding box center [545, 548] width 32 height 32
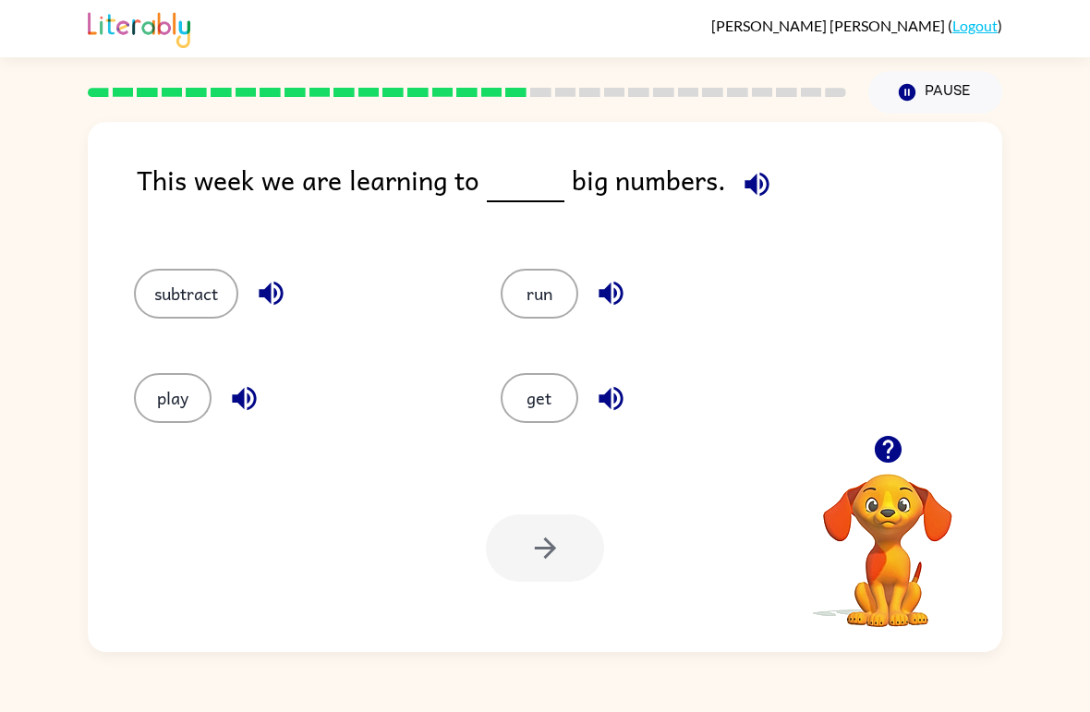
click at [205, 287] on button "subtract" at bounding box center [186, 294] width 104 height 50
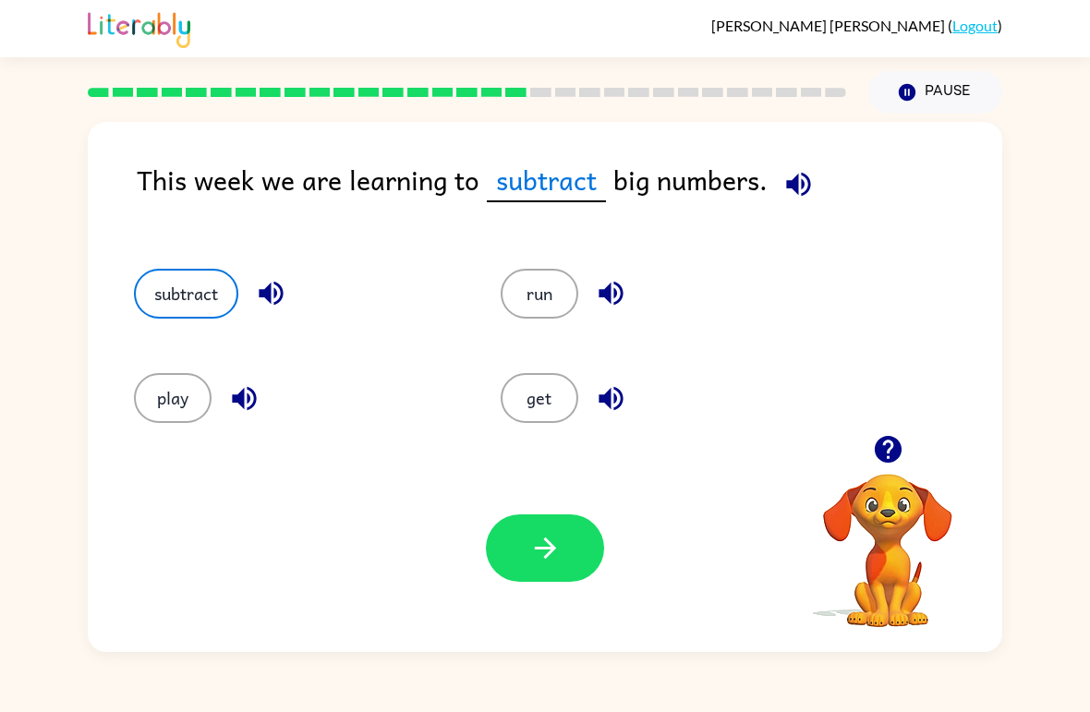
click at [542, 578] on button "button" at bounding box center [545, 547] width 118 height 67
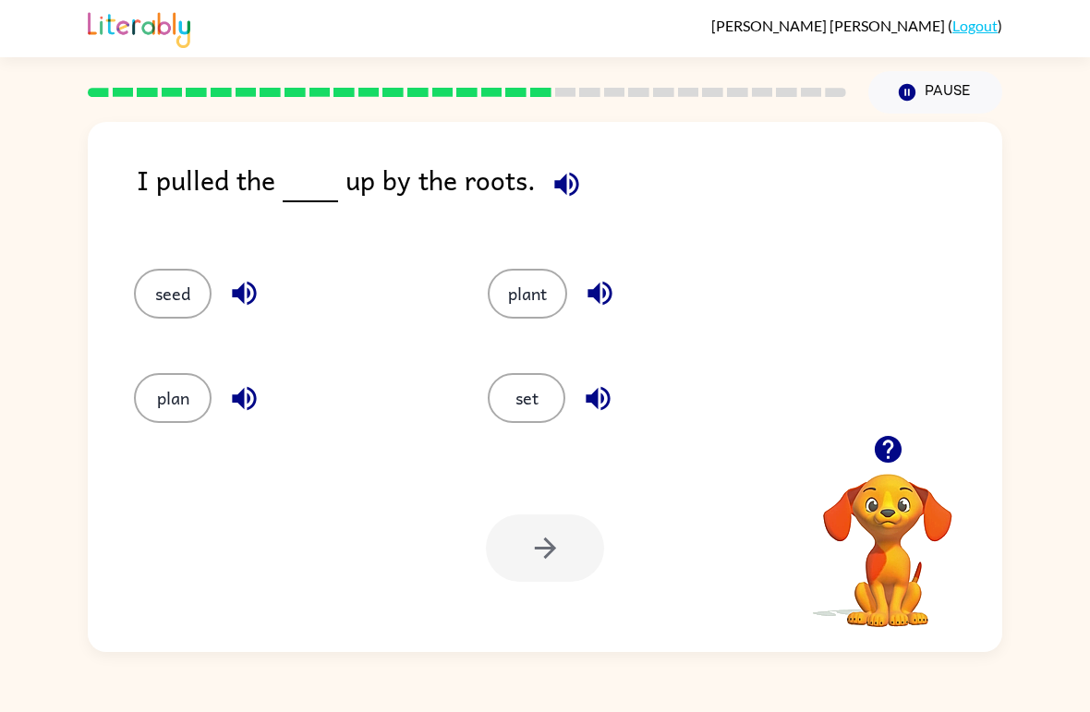
click at [188, 302] on button "seed" at bounding box center [173, 294] width 78 height 50
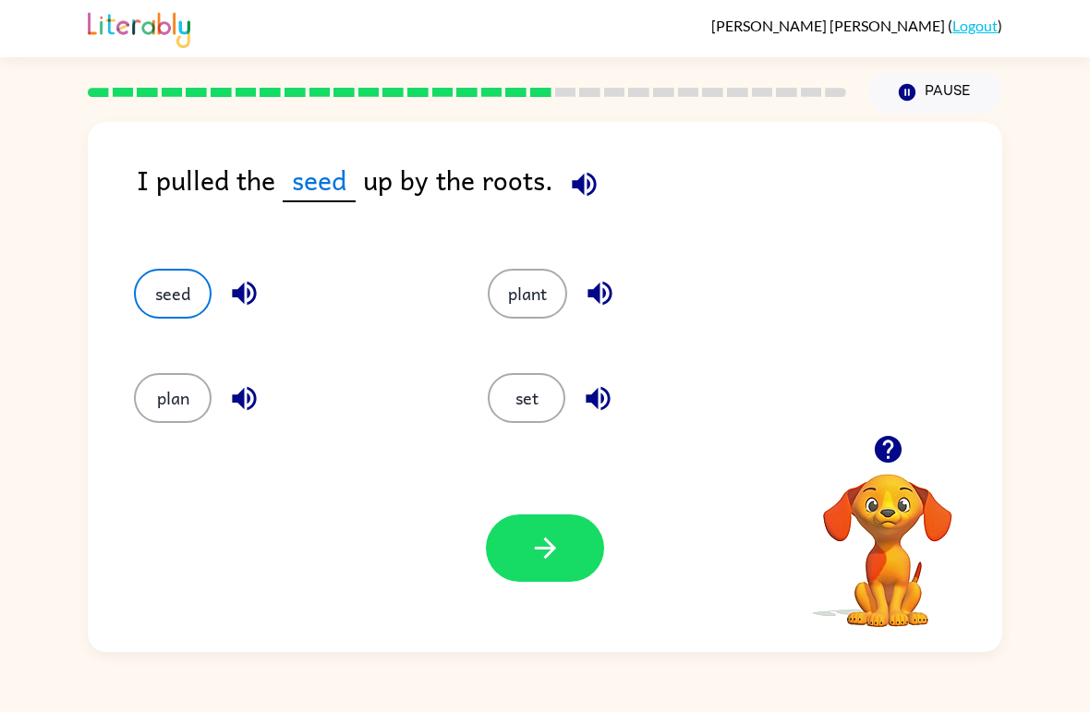
click at [559, 549] on icon "button" at bounding box center [545, 548] width 32 height 32
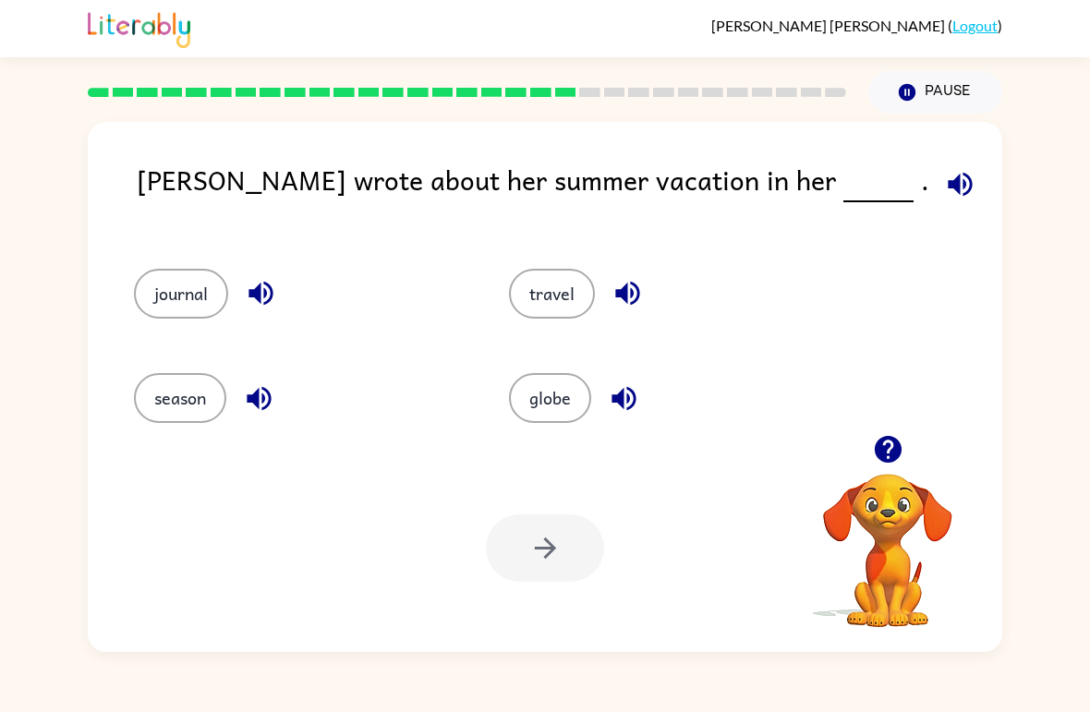
click at [196, 296] on button "journal" at bounding box center [181, 294] width 94 height 50
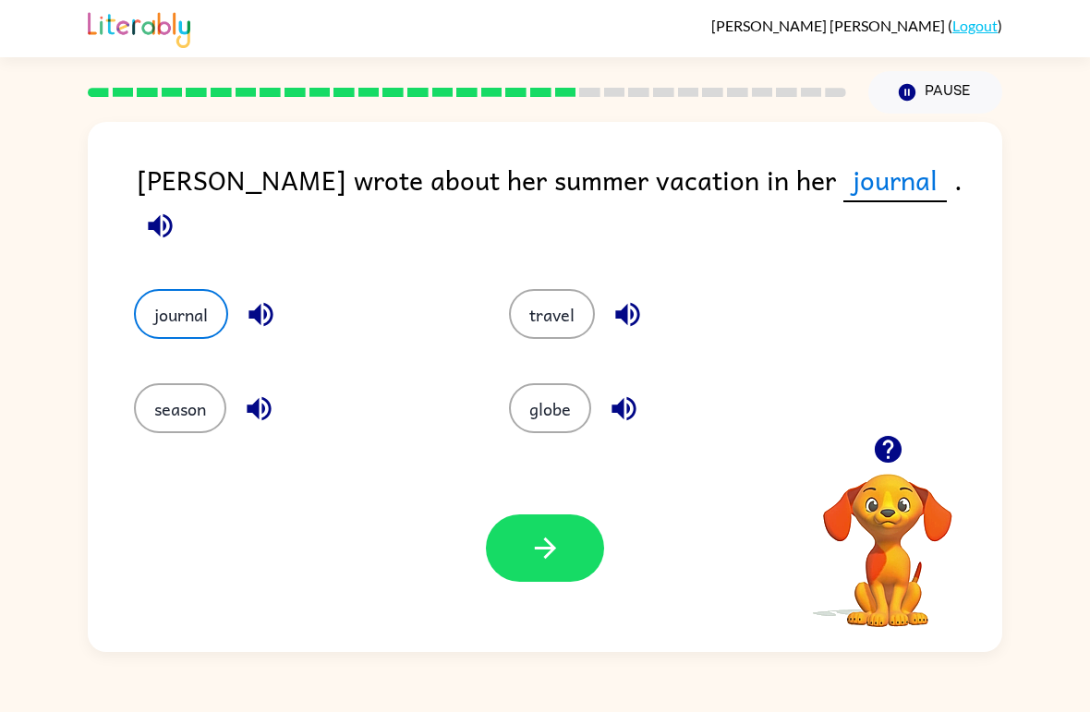
click at [542, 536] on icon "button" at bounding box center [545, 548] width 32 height 32
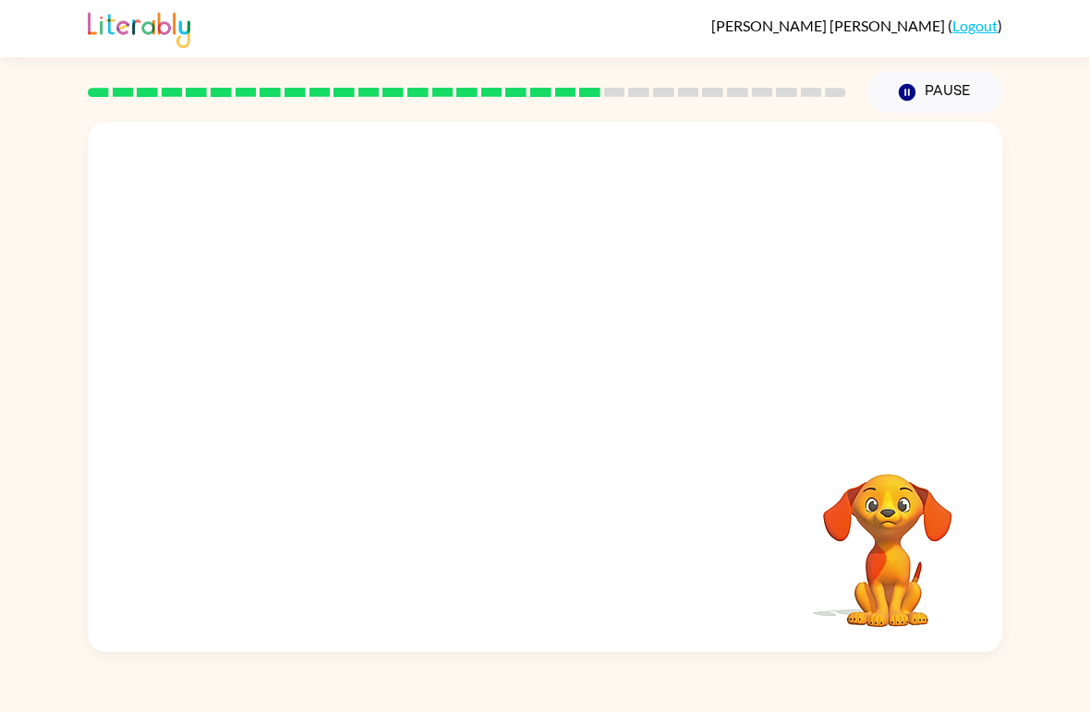
click at [387, 382] on video "Your browser must support playing .mp4 files to use Literably. Please try using…" at bounding box center [545, 278] width 914 height 313
click at [400, 369] on video "Your browser must support playing .mp4 files to use Literably. Please try using…" at bounding box center [545, 278] width 914 height 313
click at [375, 375] on video "Your browser must support playing .mp4 files to use Literably. Please try using…" at bounding box center [545, 278] width 914 height 313
click at [374, 375] on video "Your browser must support playing .mp4 files to use Literably. Please try using…" at bounding box center [545, 278] width 914 height 313
click at [393, 373] on video "Your browser must support playing .mp4 files to use Literably. Please try using…" at bounding box center [545, 278] width 914 height 313
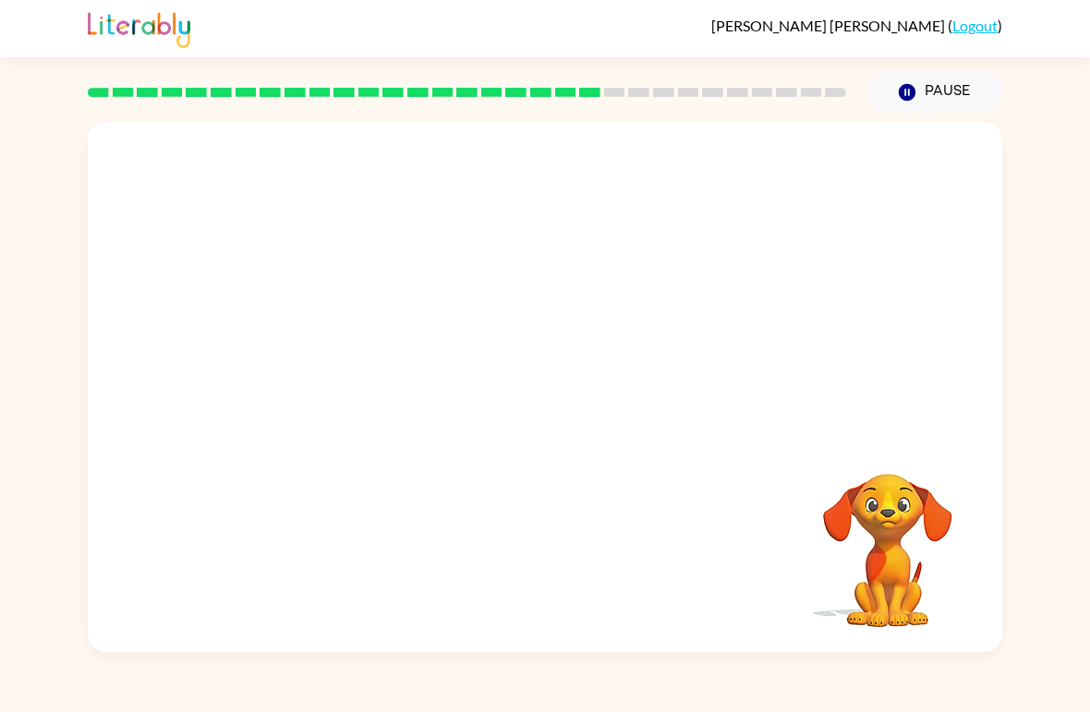
click at [449, 390] on video "Your browser must support playing .mp4 files to use Literably. Please try using…" at bounding box center [545, 278] width 914 height 313
click at [430, 387] on video "Your browser must support playing .mp4 files to use Literably. Please try using…" at bounding box center [545, 278] width 914 height 313
click at [565, 413] on div at bounding box center [545, 396] width 118 height 67
click at [563, 406] on button "button" at bounding box center [545, 396] width 118 height 67
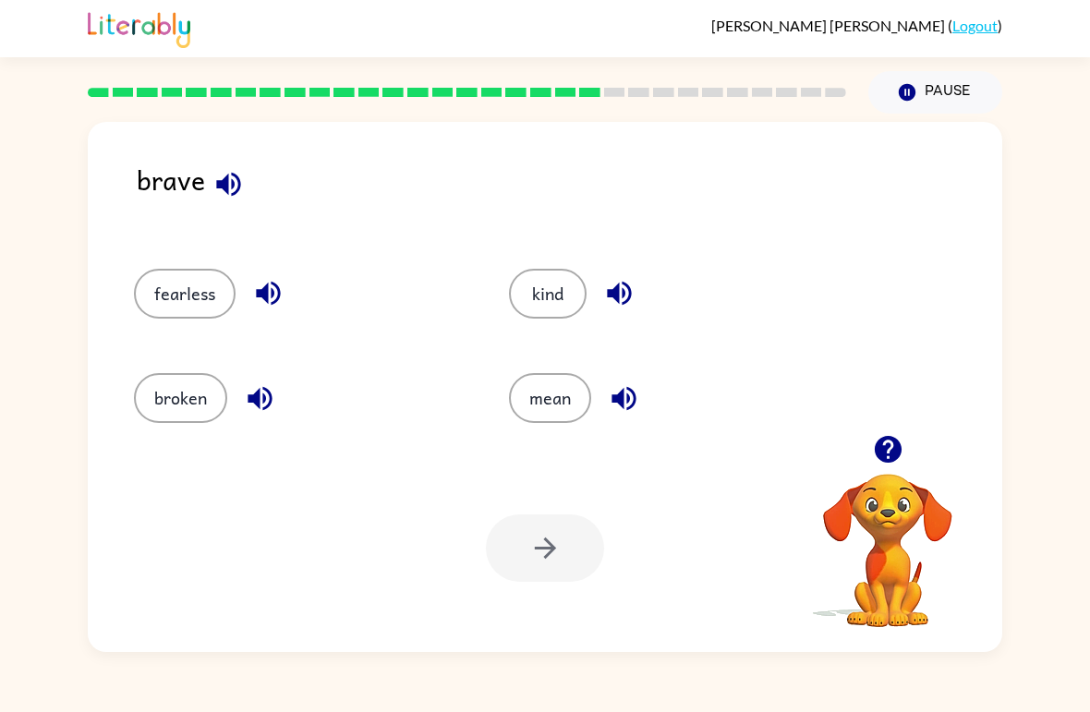
click at [191, 297] on button "fearless" at bounding box center [185, 294] width 102 height 50
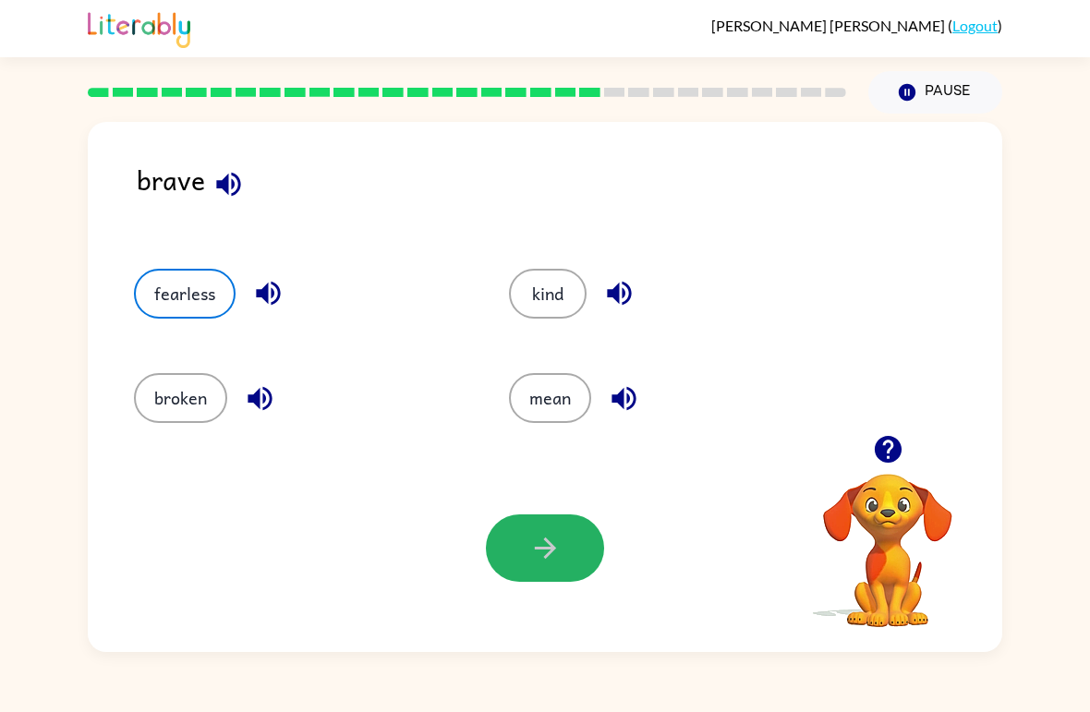
click at [549, 562] on icon "button" at bounding box center [545, 548] width 32 height 32
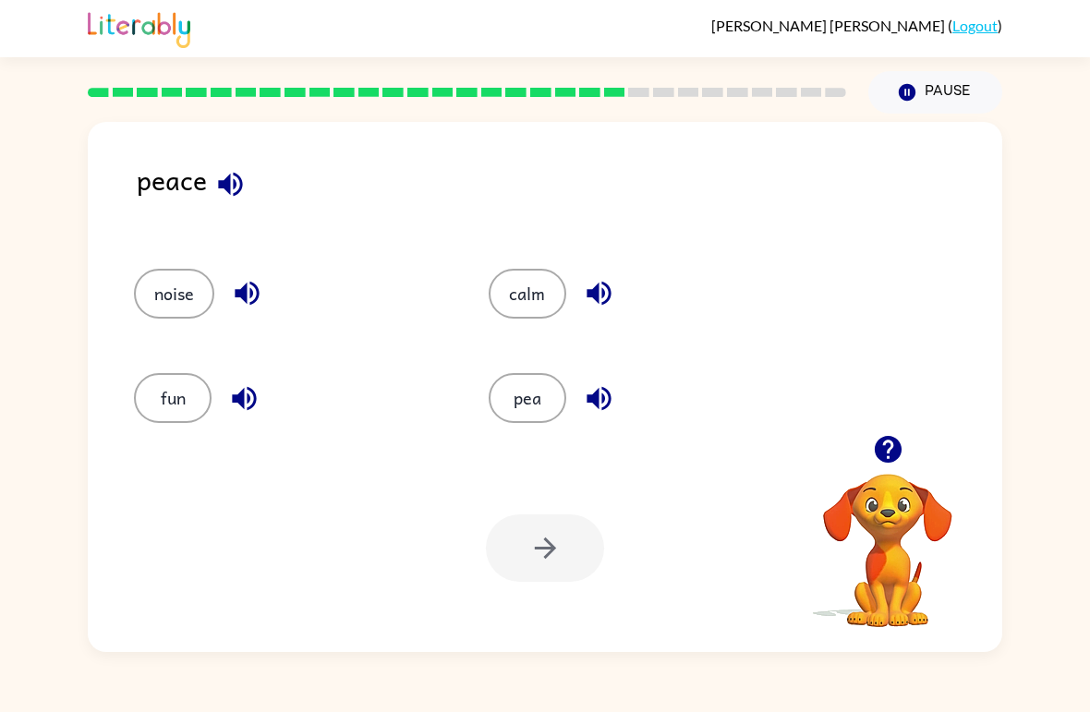
click at [231, 188] on icon "button" at bounding box center [230, 184] width 32 height 32
click at [554, 305] on button "calm" at bounding box center [528, 294] width 78 height 50
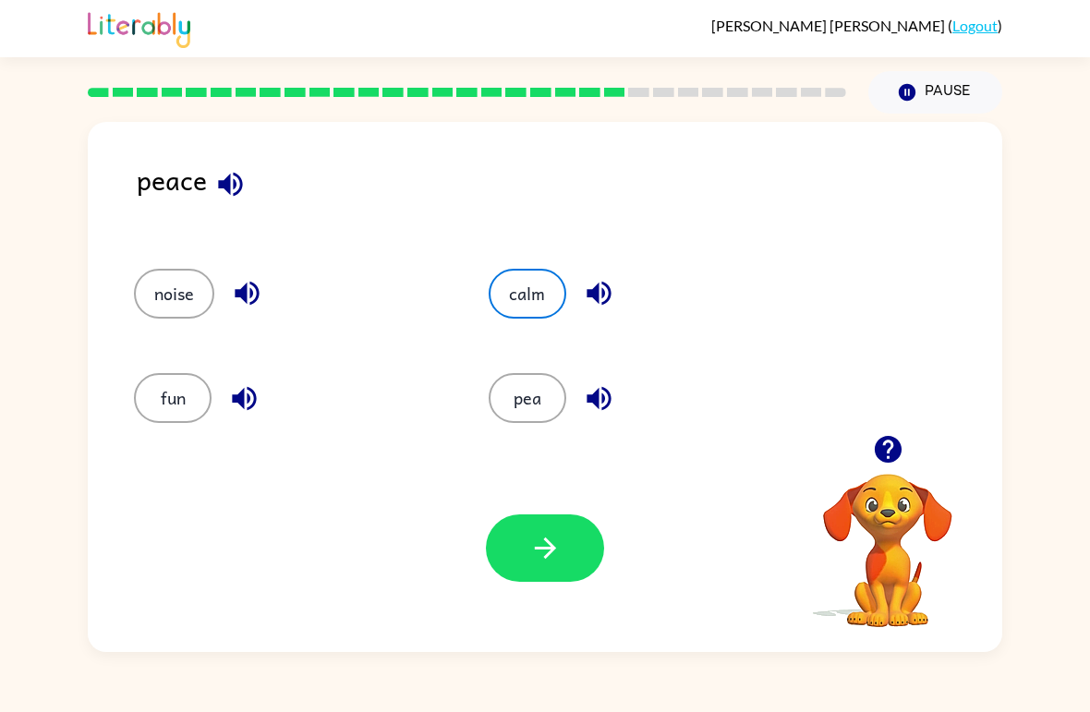
click at [558, 538] on icon "button" at bounding box center [545, 548] width 32 height 32
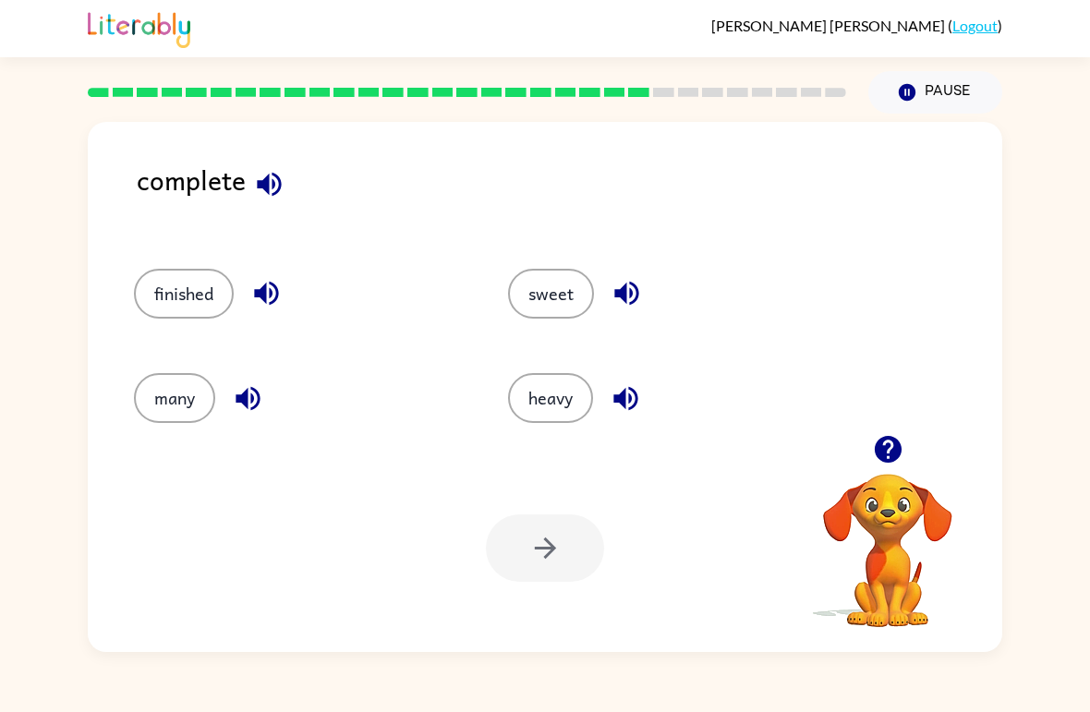
click at [204, 295] on button "finished" at bounding box center [184, 294] width 100 height 50
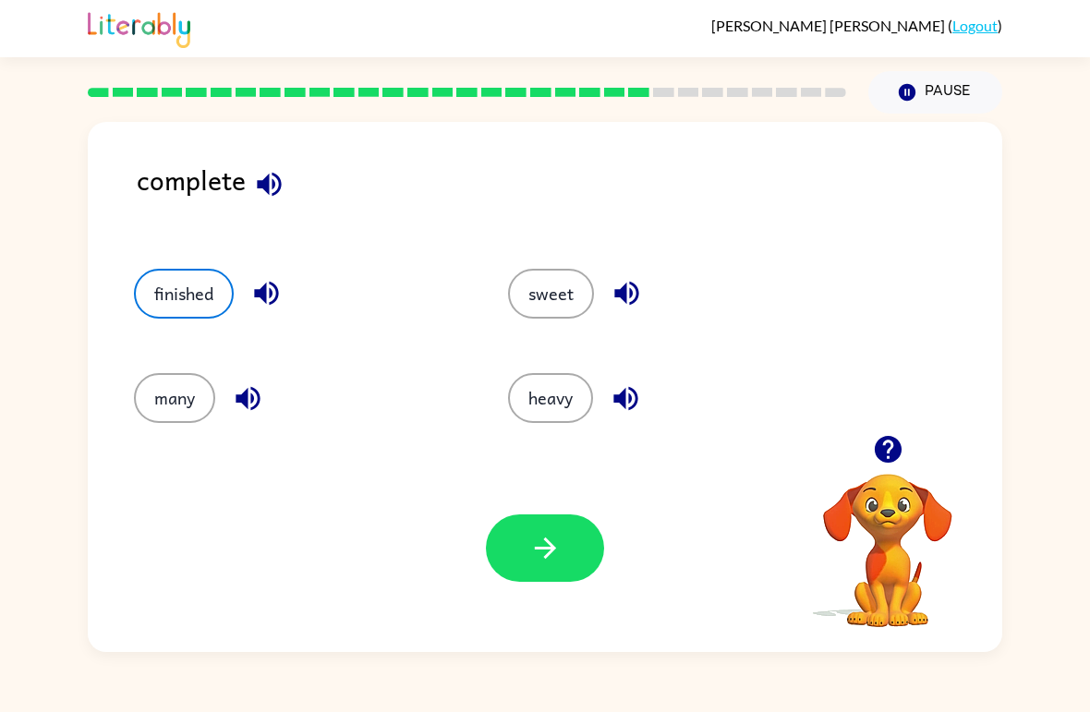
click at [548, 559] on icon "button" at bounding box center [545, 548] width 32 height 32
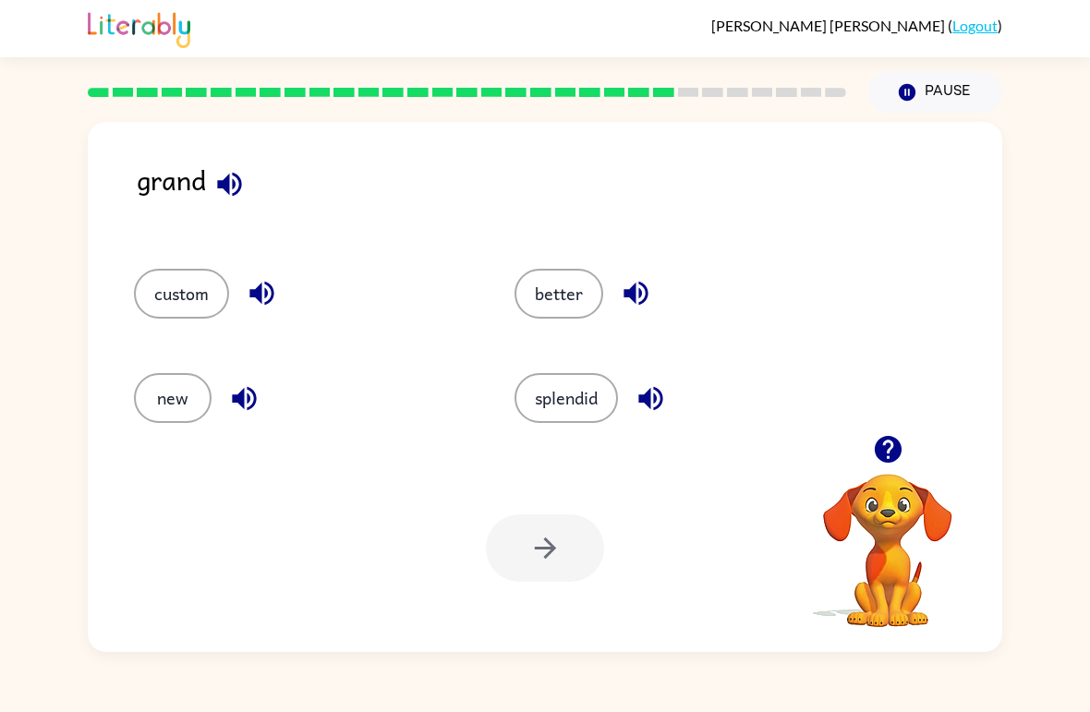
click at [227, 165] on button "button" at bounding box center [229, 184] width 47 height 47
click at [255, 396] on icon "button" at bounding box center [244, 398] width 24 height 24
click at [652, 285] on icon "button" at bounding box center [636, 293] width 32 height 32
click at [175, 393] on button "new" at bounding box center [173, 398] width 78 height 50
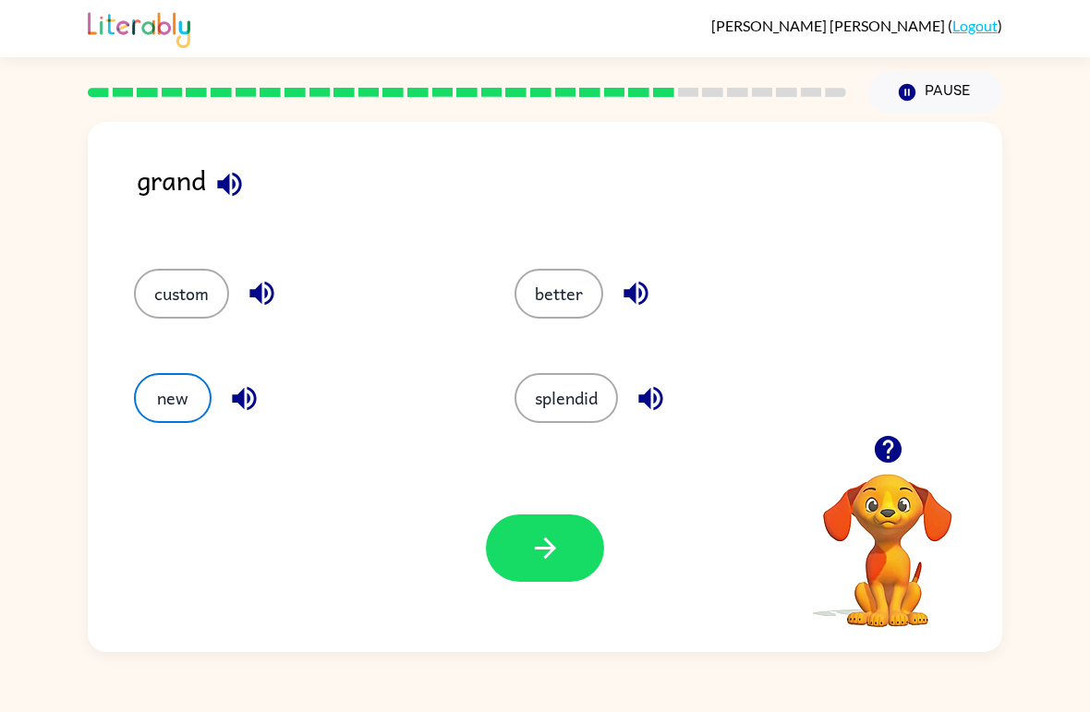
click at [554, 559] on icon "button" at bounding box center [545, 548] width 32 height 32
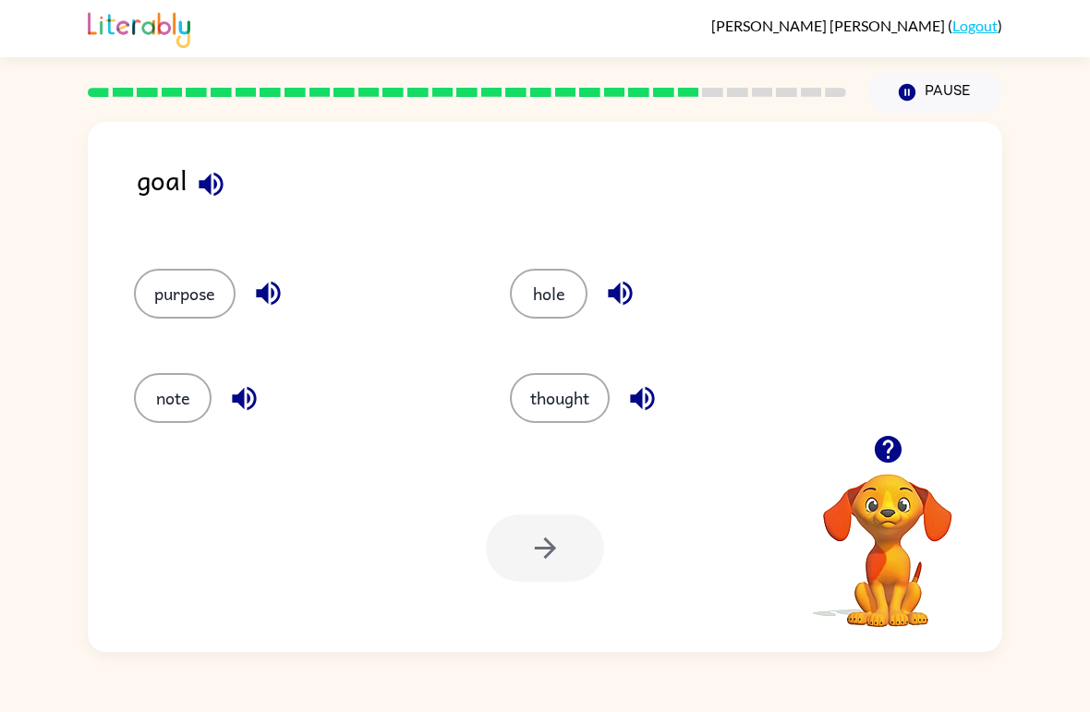
click at [228, 163] on div "goal" at bounding box center [569, 195] width 865 height 73
click at [218, 187] on icon "button" at bounding box center [211, 184] width 32 height 32
click at [253, 299] on icon "button" at bounding box center [268, 293] width 32 height 32
click at [619, 279] on icon "button" at bounding box center [620, 293] width 32 height 32
click at [643, 400] on icon "button" at bounding box center [642, 398] width 24 height 24
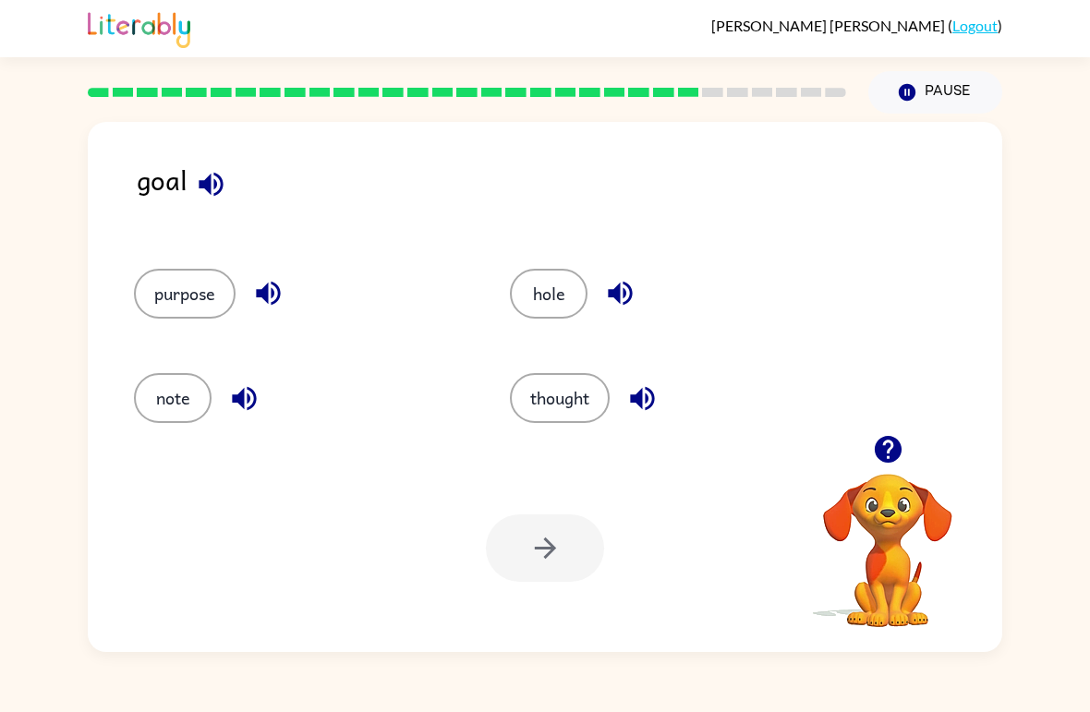
click at [264, 393] on button "button" at bounding box center [244, 398] width 47 height 47
click at [242, 288] on div "purpose" at bounding box center [300, 294] width 333 height 50
click at [231, 303] on button "purpose" at bounding box center [185, 294] width 102 height 50
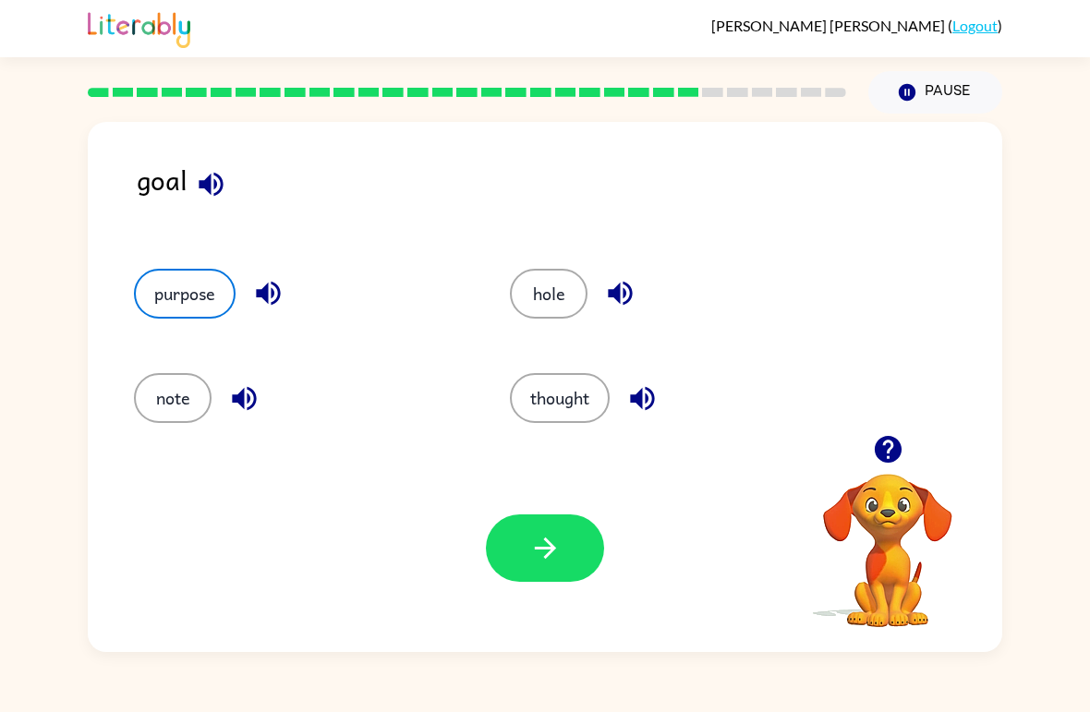
click at [566, 578] on button "button" at bounding box center [545, 547] width 118 height 67
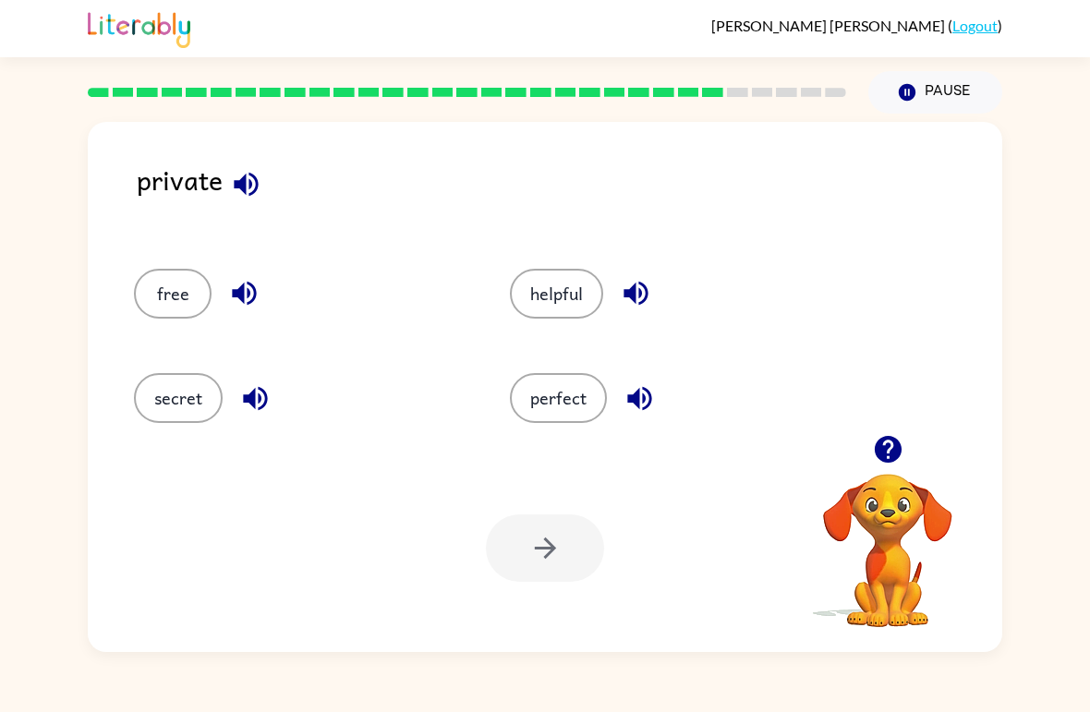
click at [261, 188] on icon "button" at bounding box center [246, 184] width 32 height 32
click at [261, 399] on icon "button" at bounding box center [255, 398] width 32 height 32
click at [192, 405] on button "secret" at bounding box center [178, 398] width 89 height 50
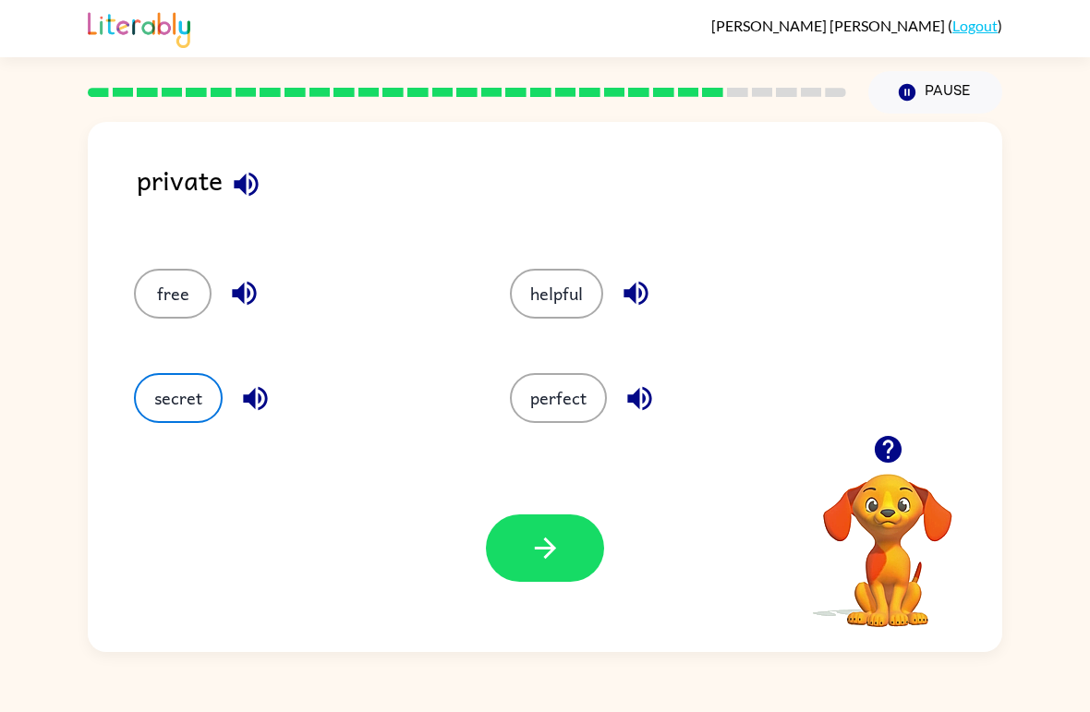
click at [547, 548] on icon "button" at bounding box center [545, 548] width 32 height 32
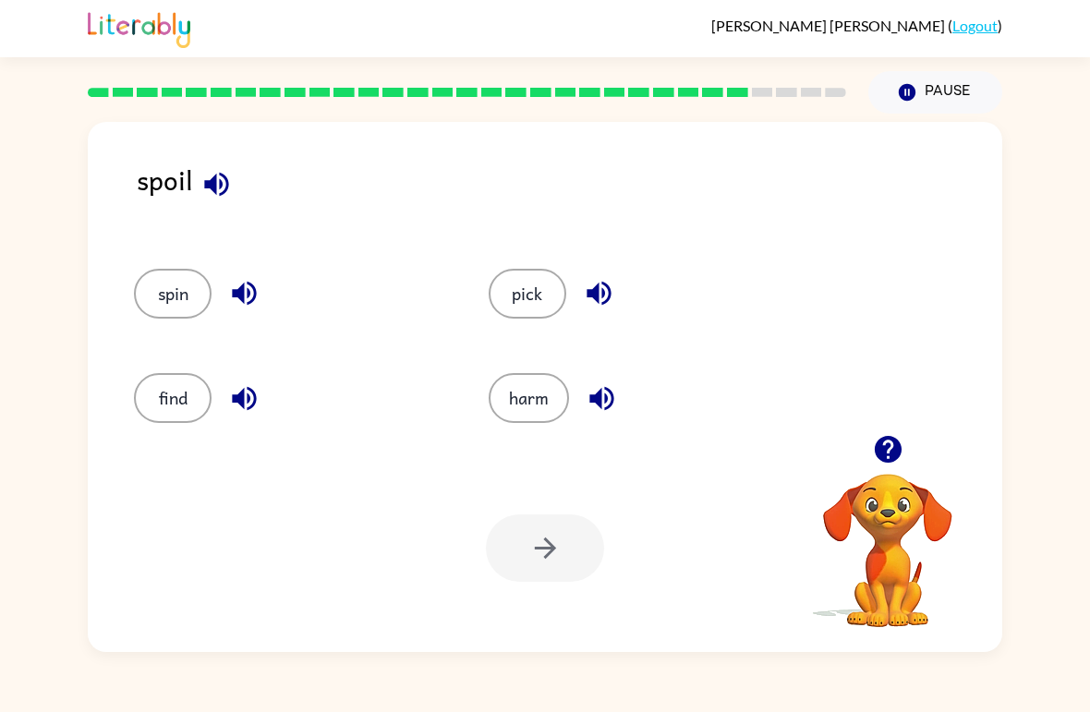
click at [234, 182] on button "button" at bounding box center [216, 184] width 47 height 47
click at [244, 301] on icon "button" at bounding box center [244, 294] width 24 height 24
click at [239, 411] on icon "button" at bounding box center [244, 398] width 32 height 32
click at [604, 284] on icon "button" at bounding box center [599, 293] width 32 height 32
click at [621, 381] on div "harm" at bounding box center [645, 398] width 312 height 50
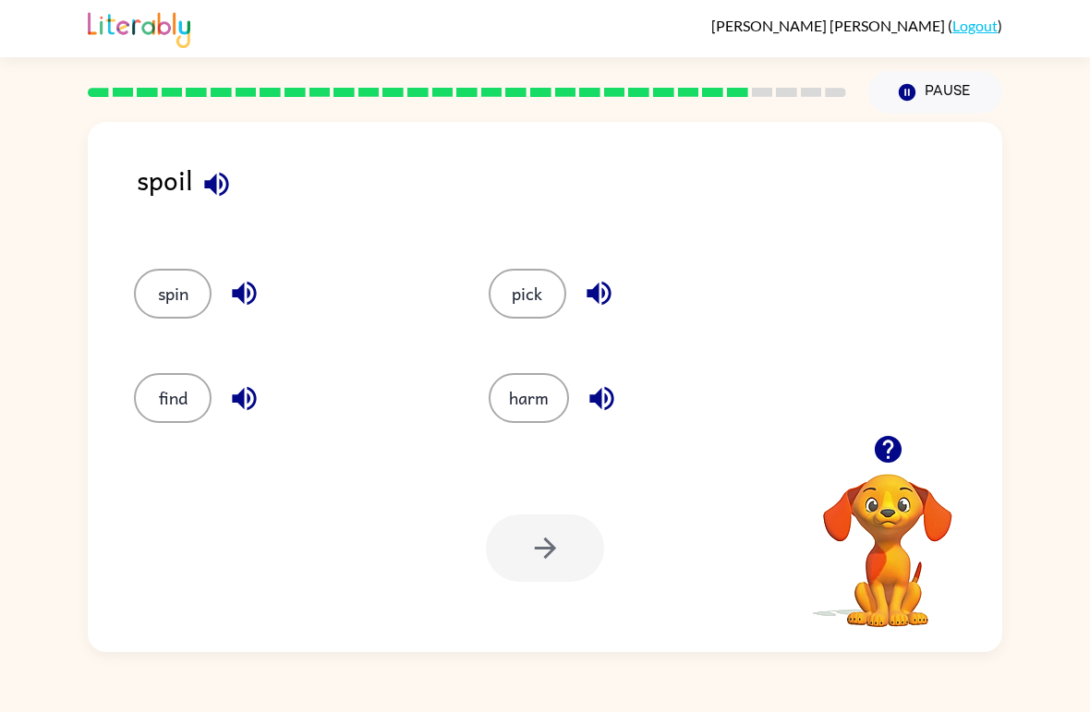
click at [610, 393] on icon "button" at bounding box center [601, 398] width 24 height 24
click at [163, 376] on button "find" at bounding box center [173, 398] width 78 height 50
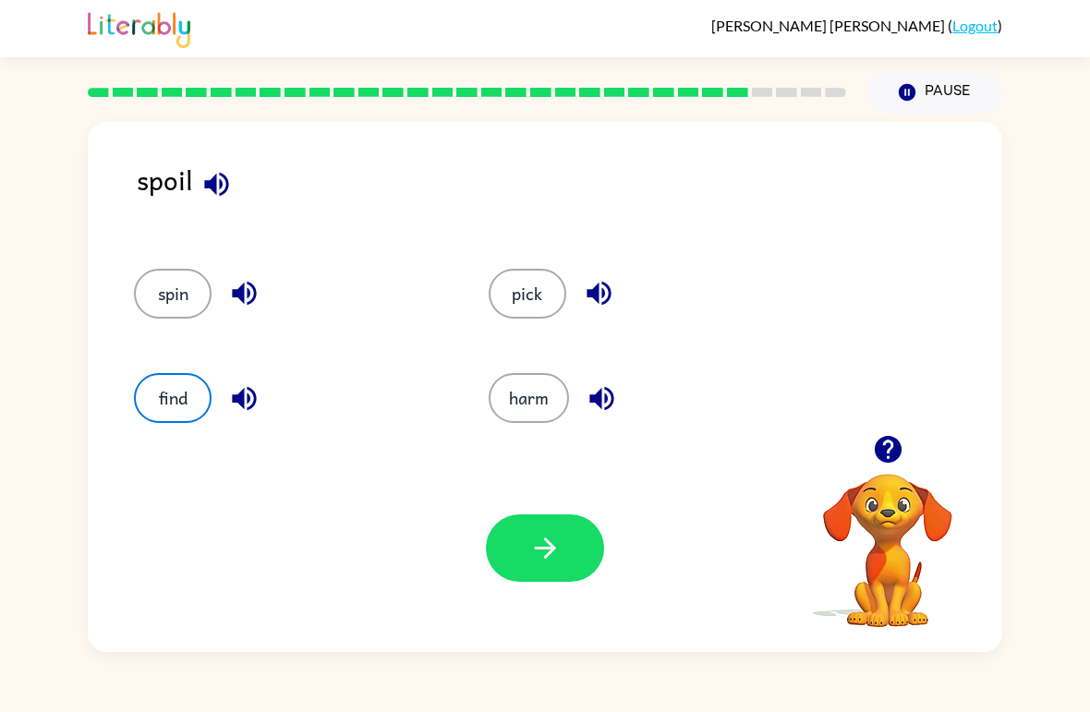
click at [563, 551] on button "button" at bounding box center [545, 547] width 118 height 67
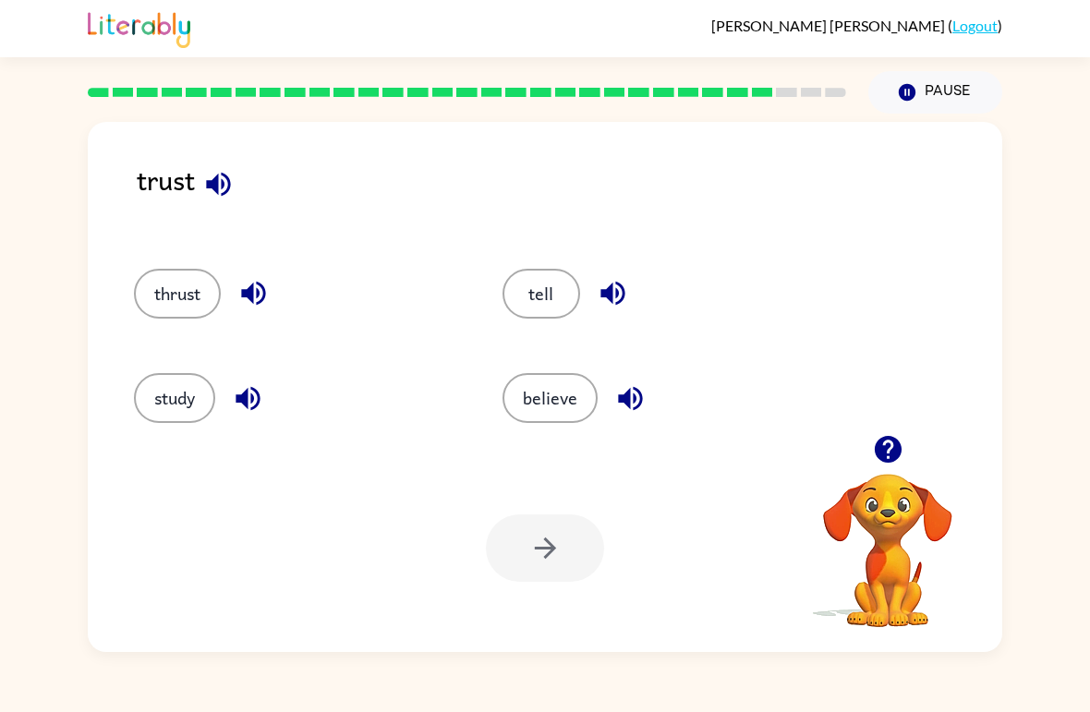
click at [214, 183] on icon "button" at bounding box center [218, 184] width 24 height 24
click at [251, 287] on icon "button" at bounding box center [253, 293] width 32 height 32
click at [617, 285] on icon "button" at bounding box center [612, 294] width 24 height 24
click at [637, 394] on icon "button" at bounding box center [630, 398] width 32 height 32
click at [550, 387] on button "believe" at bounding box center [549, 398] width 95 height 50
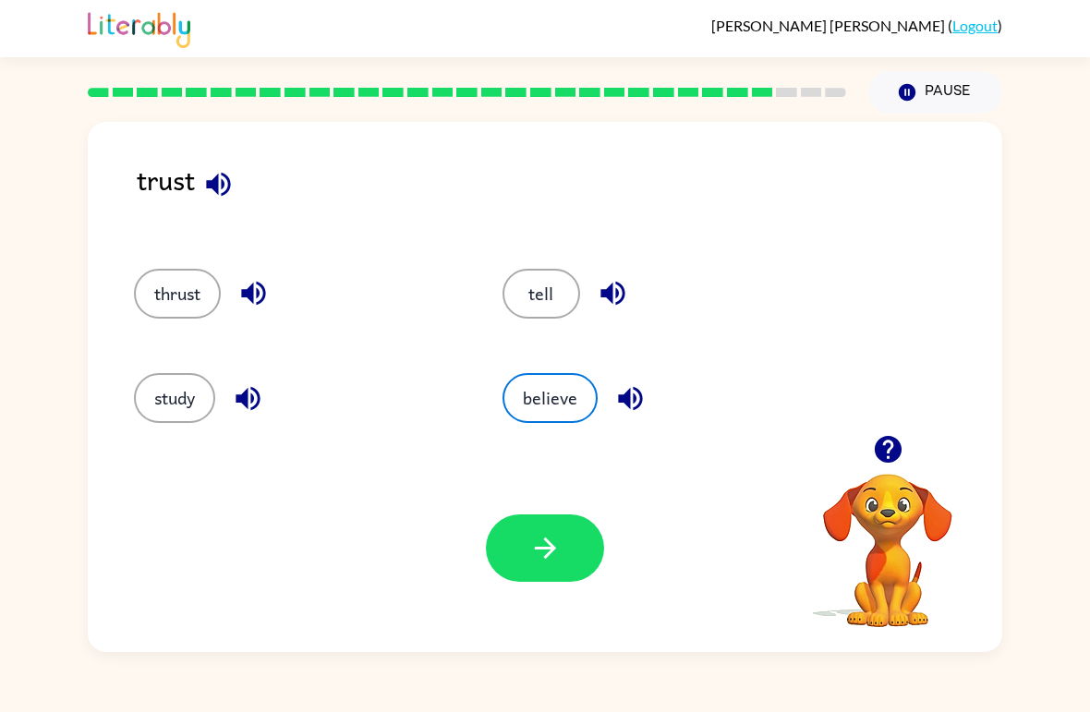
click at [565, 532] on button "button" at bounding box center [545, 547] width 118 height 67
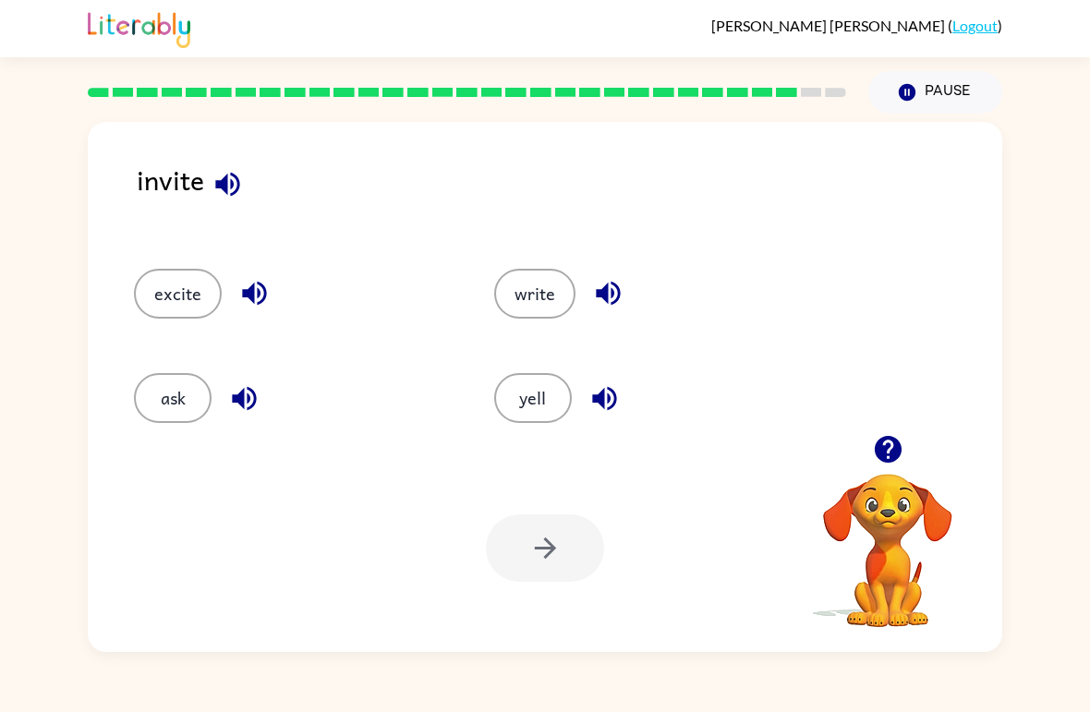
click at [218, 177] on icon "button" at bounding box center [227, 184] width 32 height 32
click at [240, 384] on icon "button" at bounding box center [244, 398] width 32 height 32
click at [175, 405] on button "ask" at bounding box center [173, 398] width 78 height 50
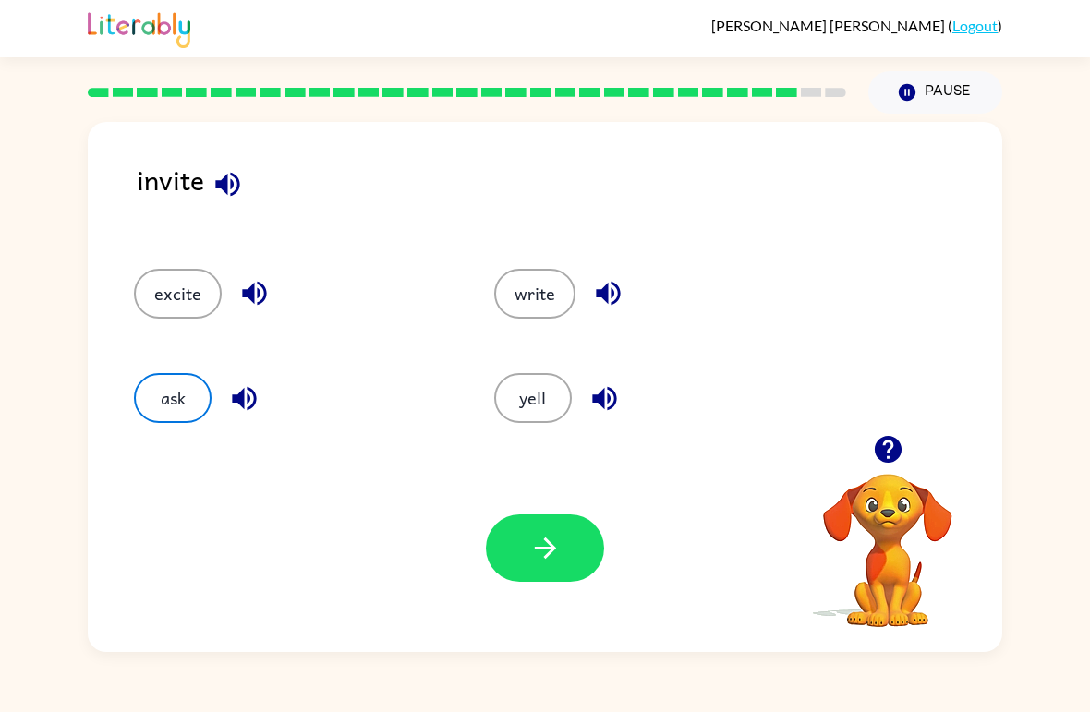
click at [555, 551] on icon "button" at bounding box center [545, 548] width 32 height 32
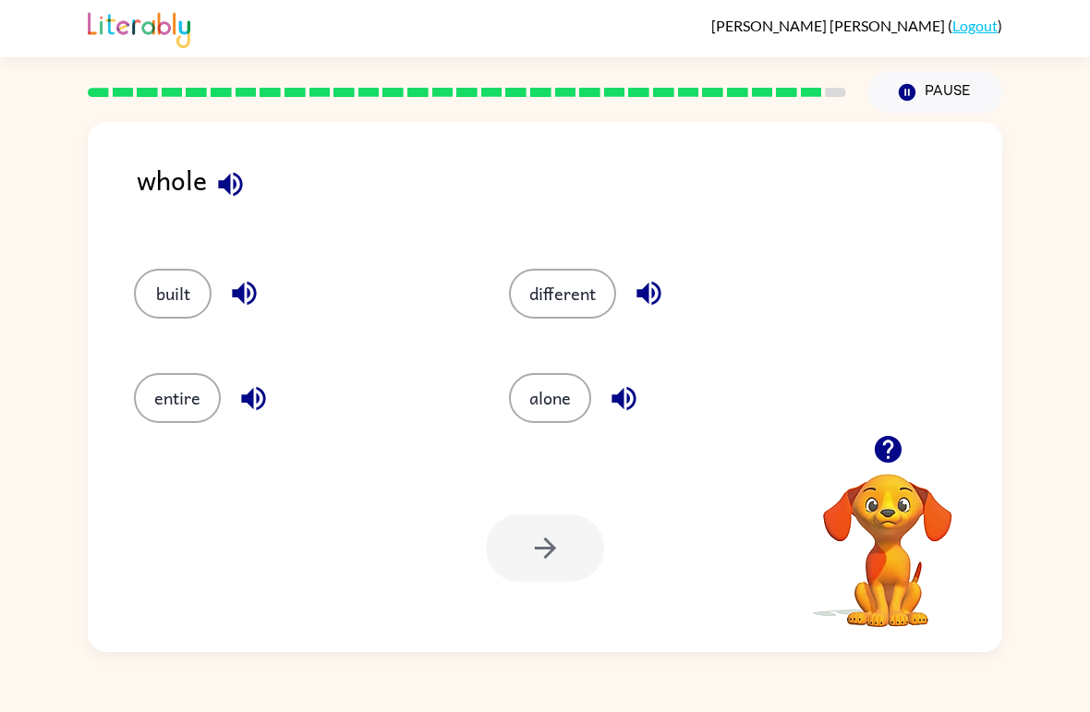
click at [228, 193] on icon "button" at bounding box center [230, 184] width 24 height 24
click at [252, 405] on icon "button" at bounding box center [253, 398] width 24 height 24
click at [257, 404] on icon "button" at bounding box center [253, 398] width 24 height 24
click at [196, 389] on button "entire" at bounding box center [177, 398] width 87 height 50
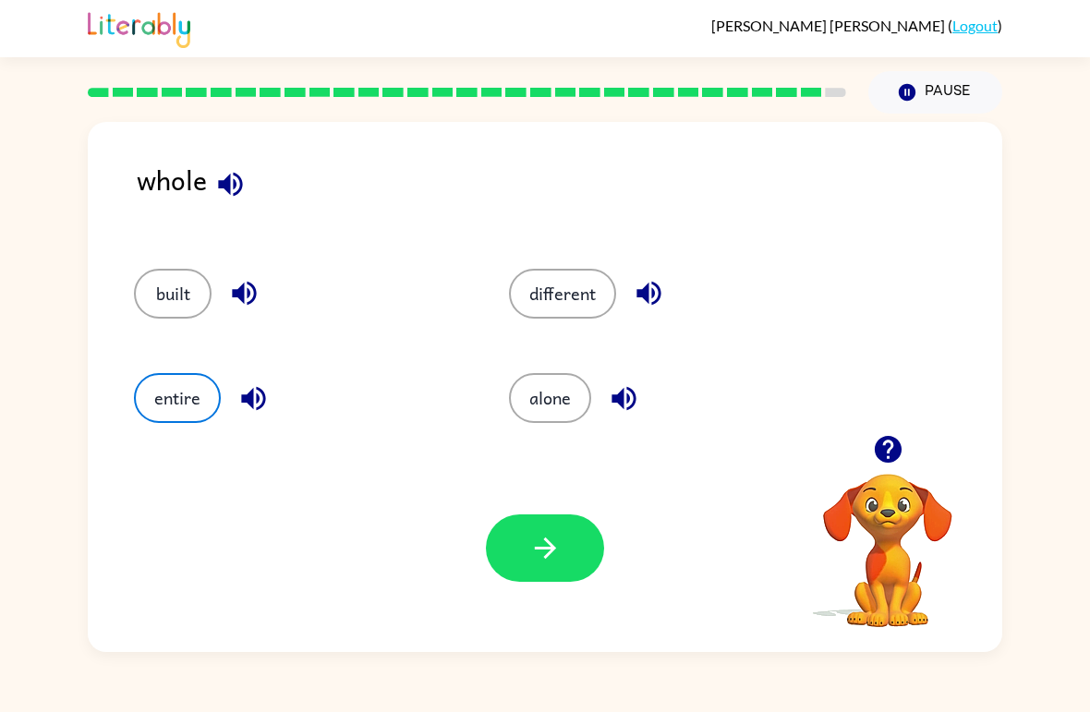
click at [560, 549] on icon "button" at bounding box center [545, 548] width 32 height 32
